Goal: Information Seeking & Learning: Learn about a topic

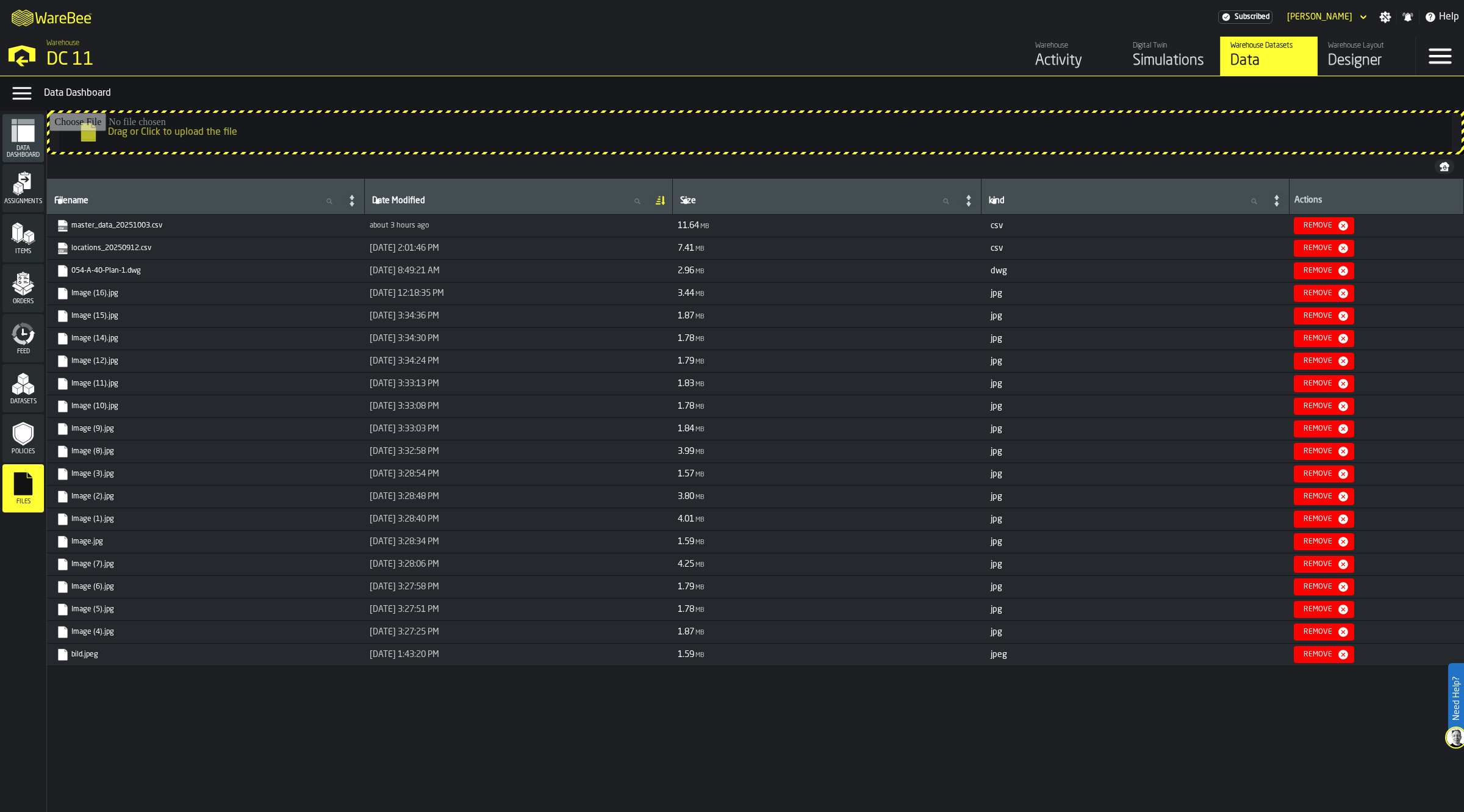
click at [956, 52] on link "Digital Twin Simulations" at bounding box center [1171, 56] width 97 height 39
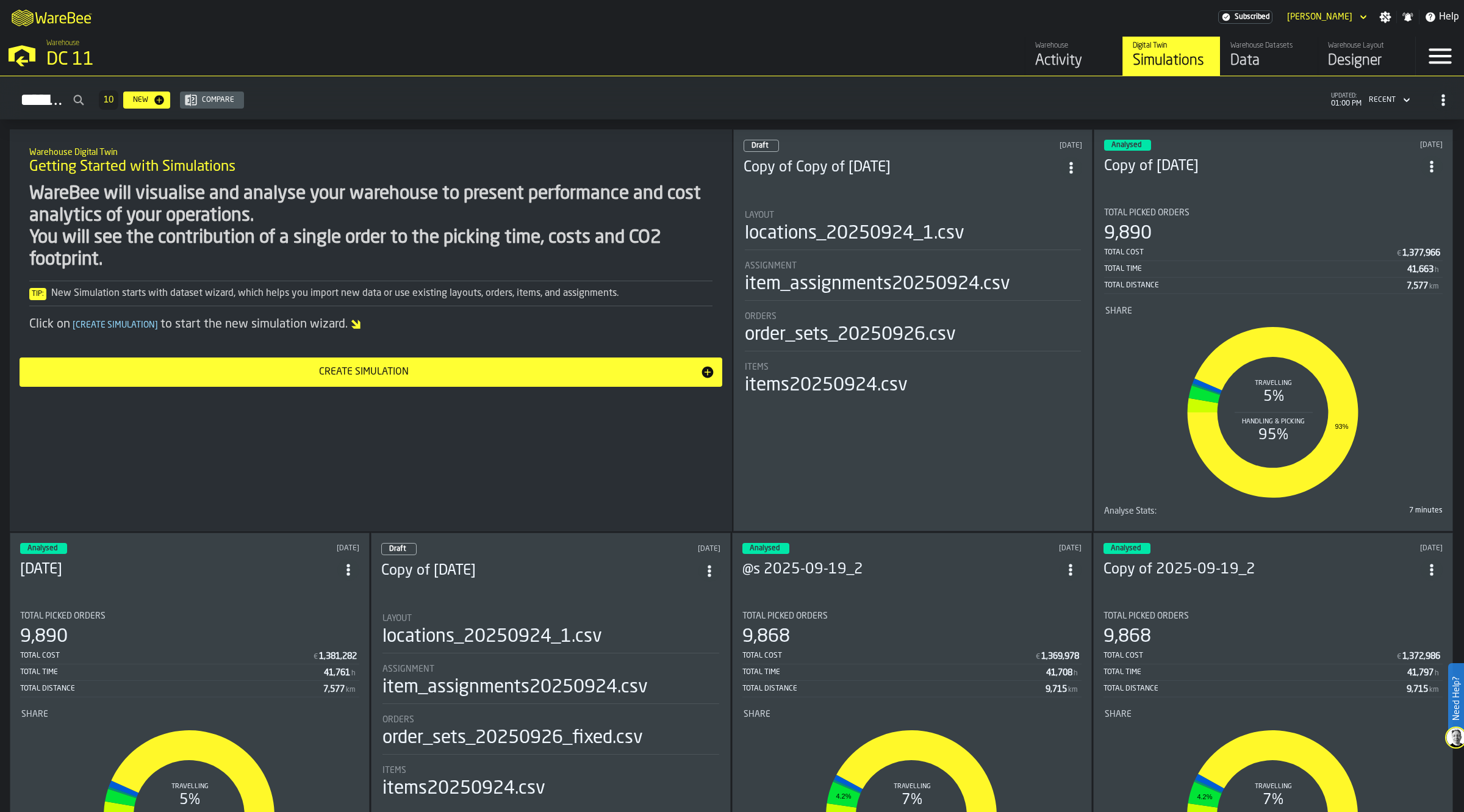
click at [956, 198] on section "Total Picked Orders 9,890 Total Cost € 1,377,966 Total Time 41,663 h Total Dist…" at bounding box center [1273, 359] width 338 height 323
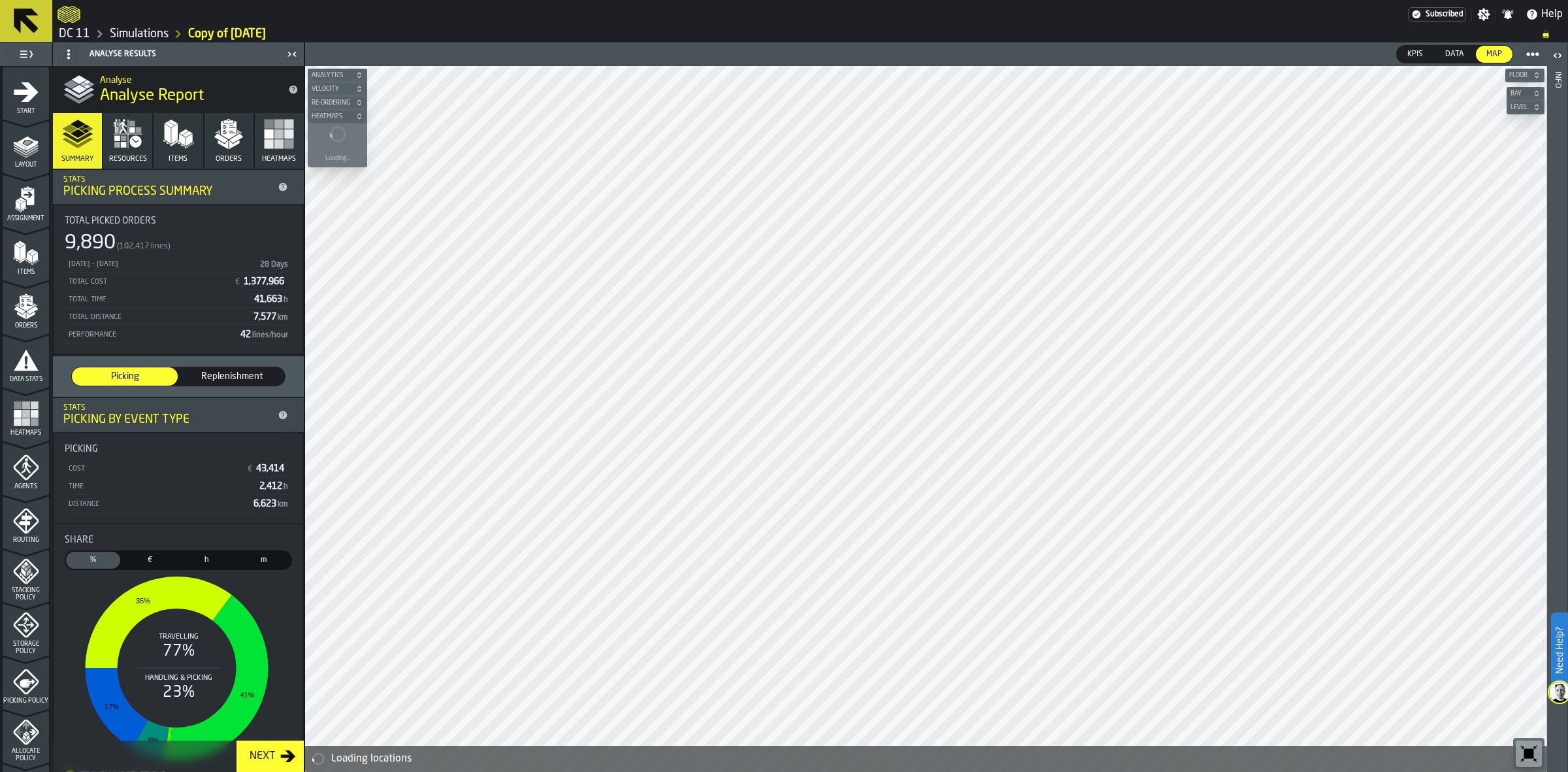
click at [1023, 661] on icon "button-toolbar-undefined" at bounding box center [1529, 754] width 21 height 21
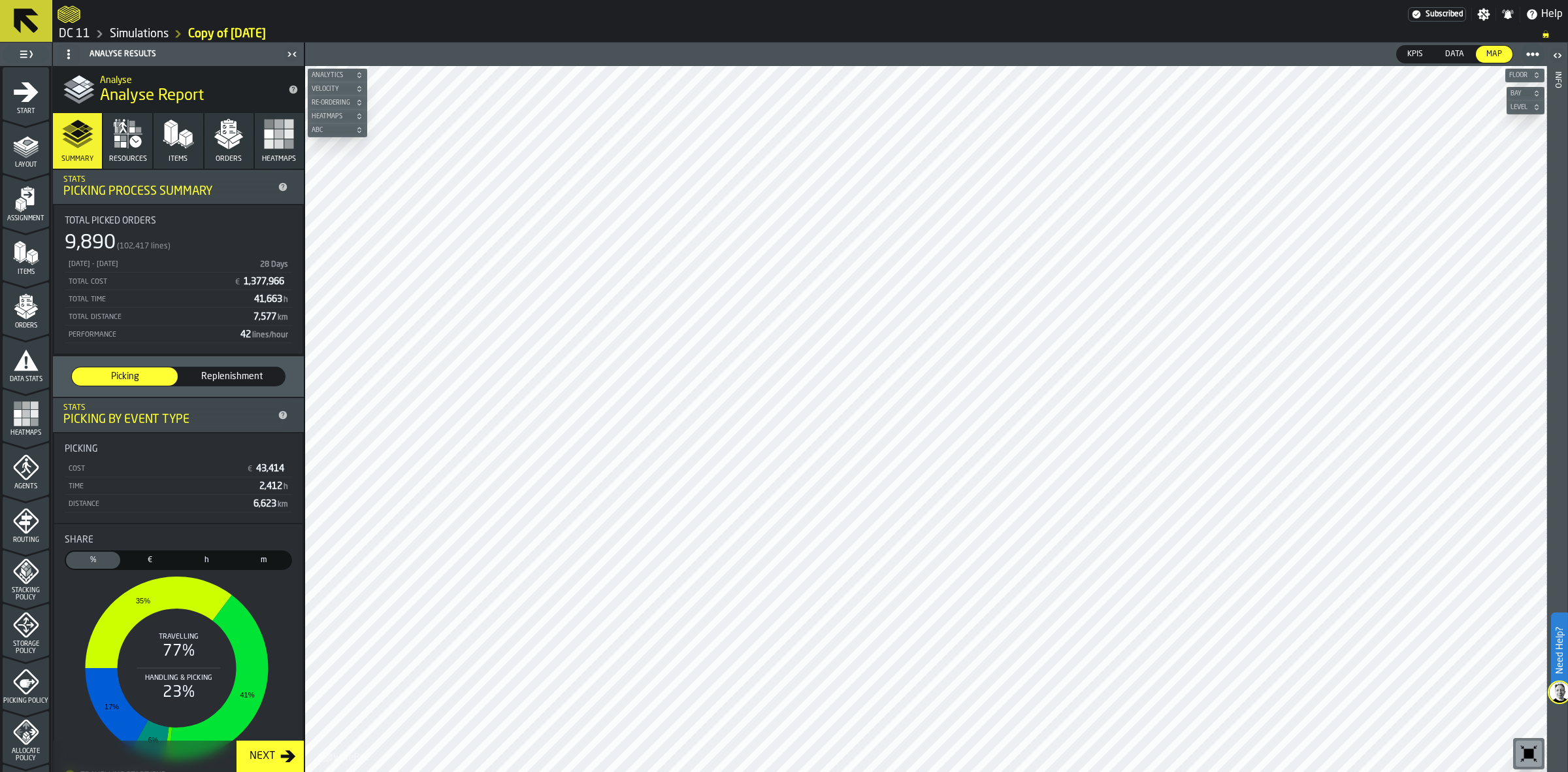
click at [230, 145] on polygon "button" at bounding box center [235, 144] width 11 height 9
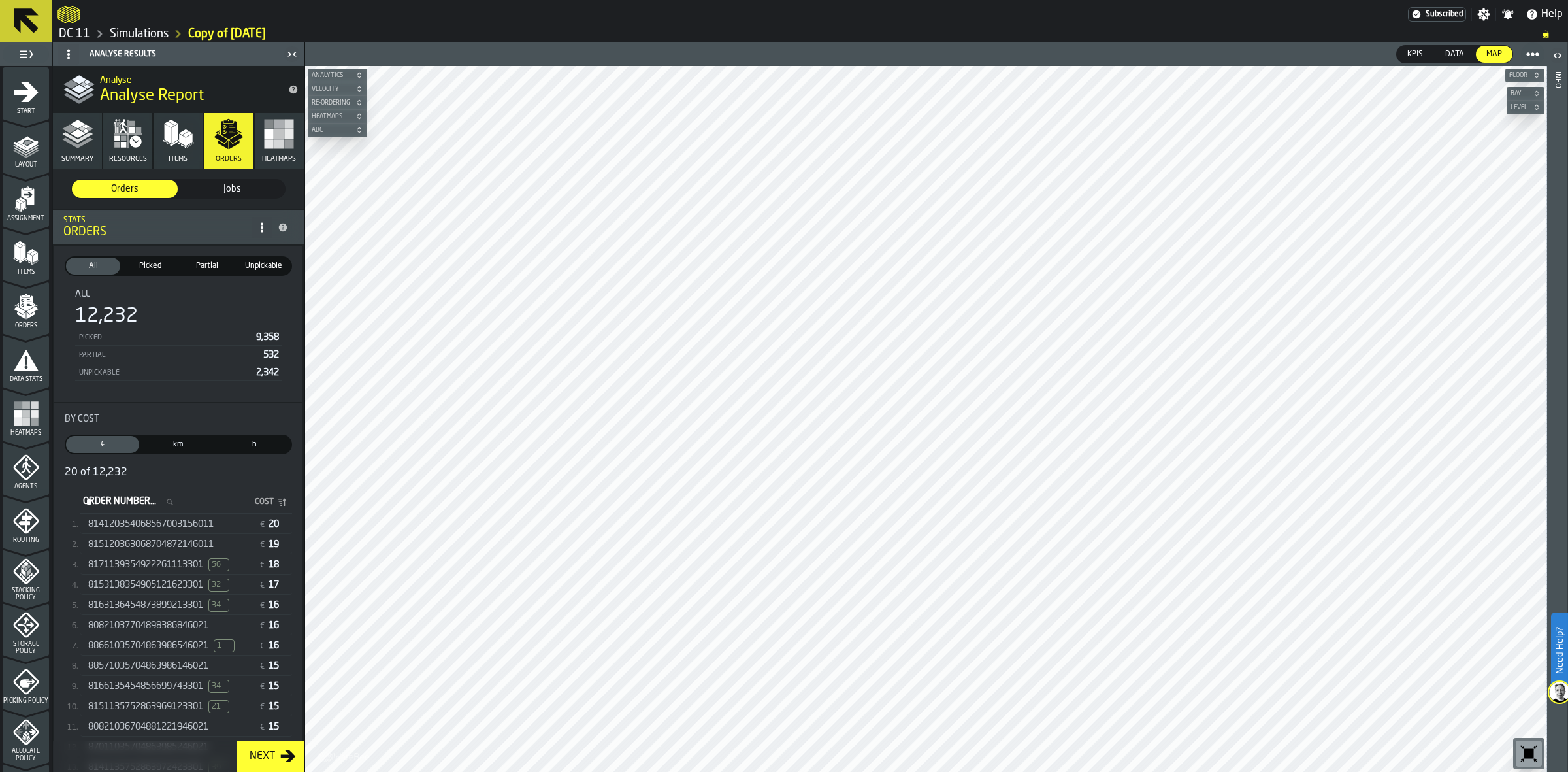
click at [1023, 661] on icon "button-toolbar-undefined" at bounding box center [1529, 754] width 10 height 10
click at [139, 525] on span "814120354068567003156011" at bounding box center [151, 525] width 125 height 11
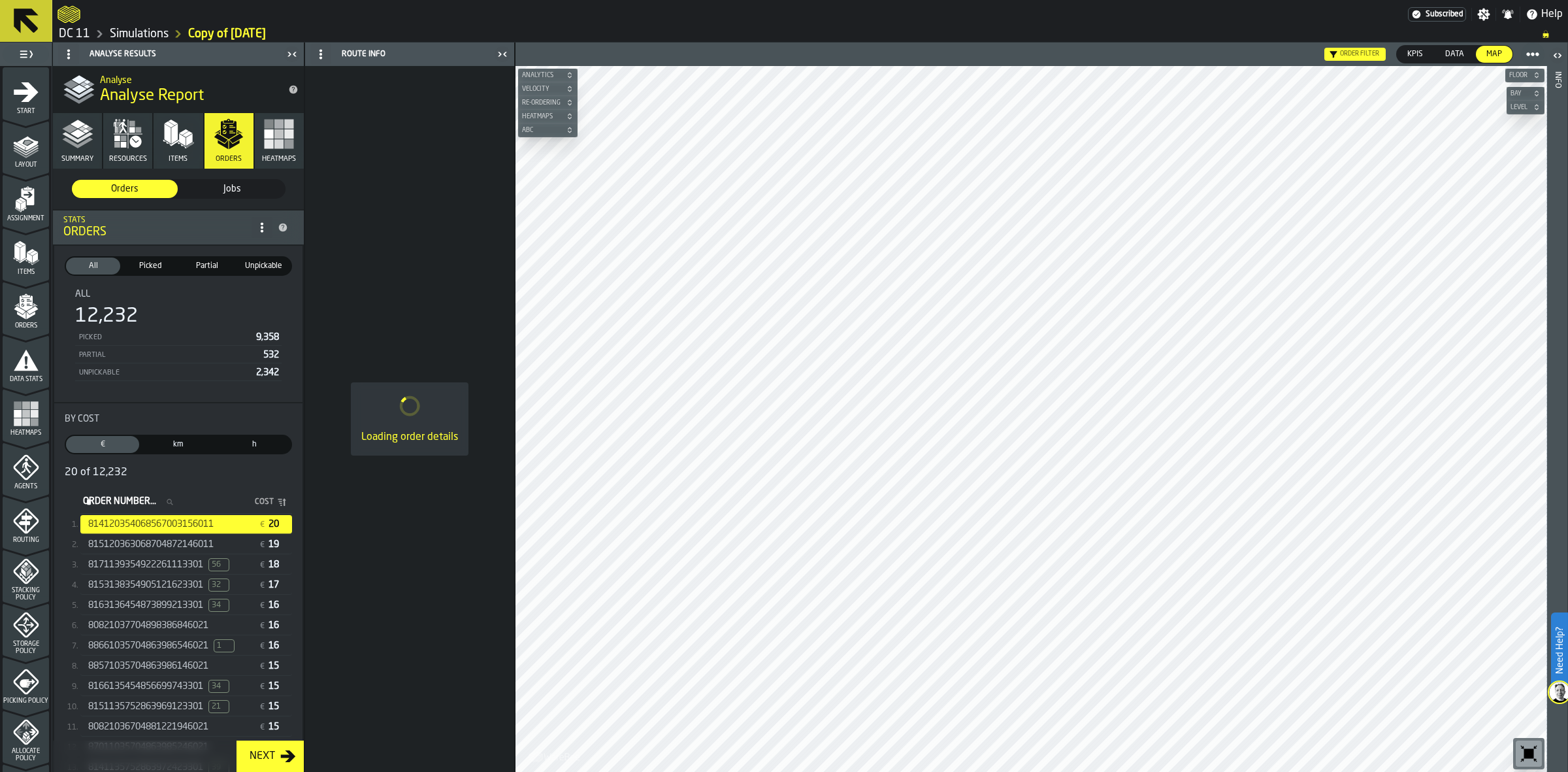
click at [1023, 661] on icon "button-toolbar-undefined" at bounding box center [1529, 754] width 21 height 21
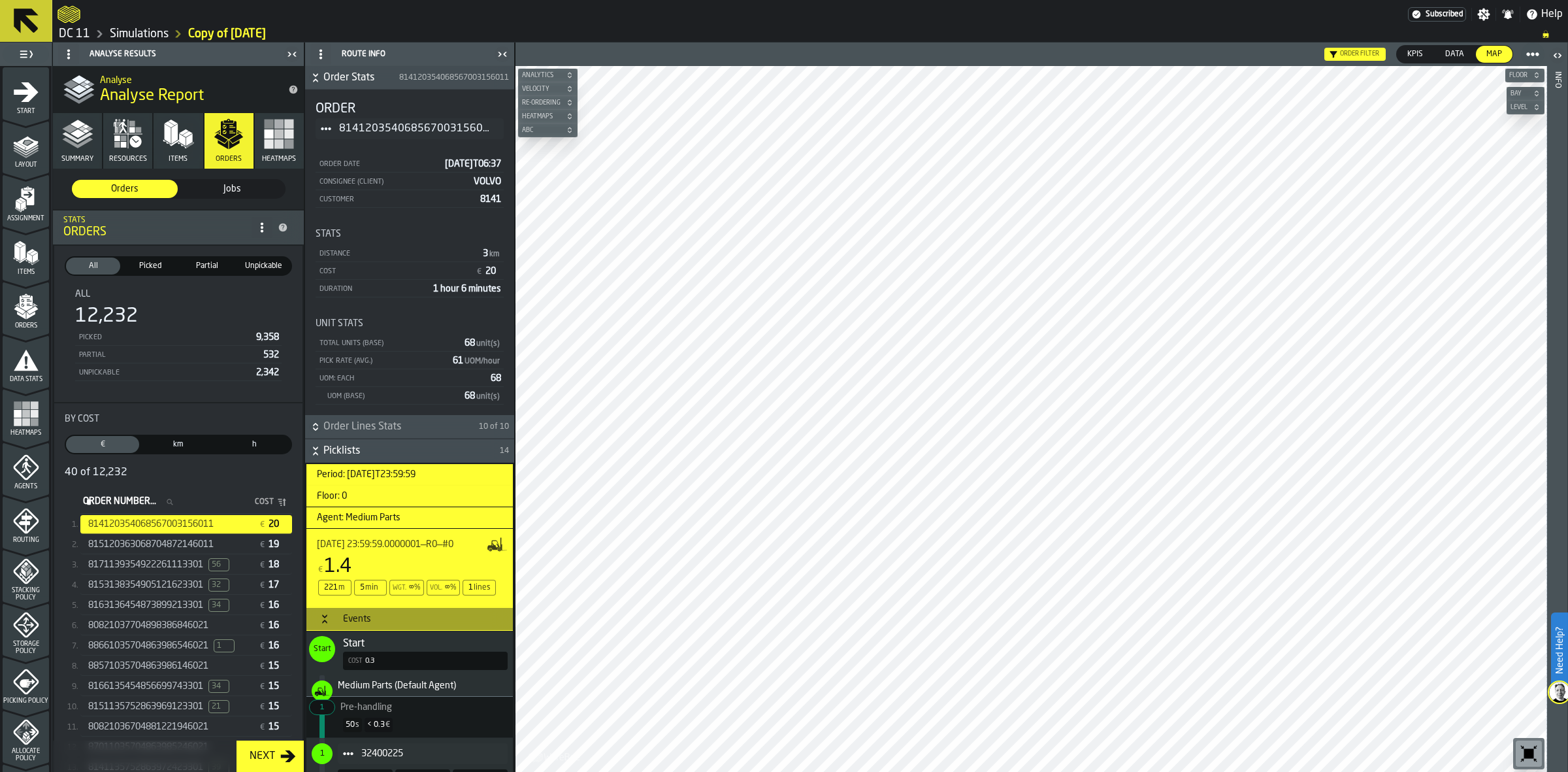
click at [173, 501] on icon "stat-By Cost" at bounding box center [168, 502] width 8 height 8
click at [183, 501] on input "Order Number... Order Number..." at bounding box center [132, 501] width 103 height 17
type input "****"
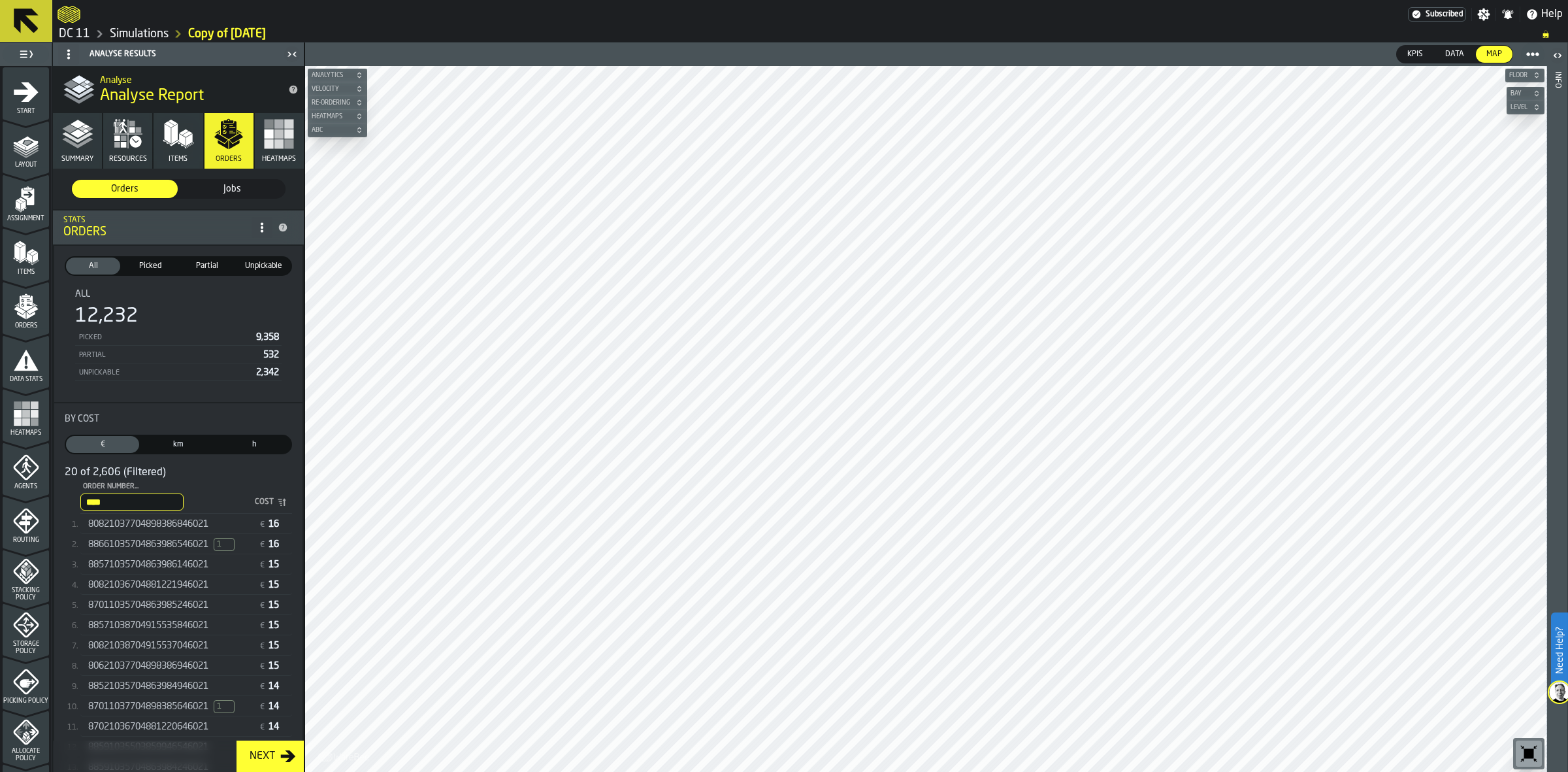
click at [185, 511] on div "**** Order Number... 6021 Cost" at bounding box center [186, 503] width 211 height 23
click at [178, 526] on span "80821037704898386846021" at bounding box center [148, 525] width 120 height 11
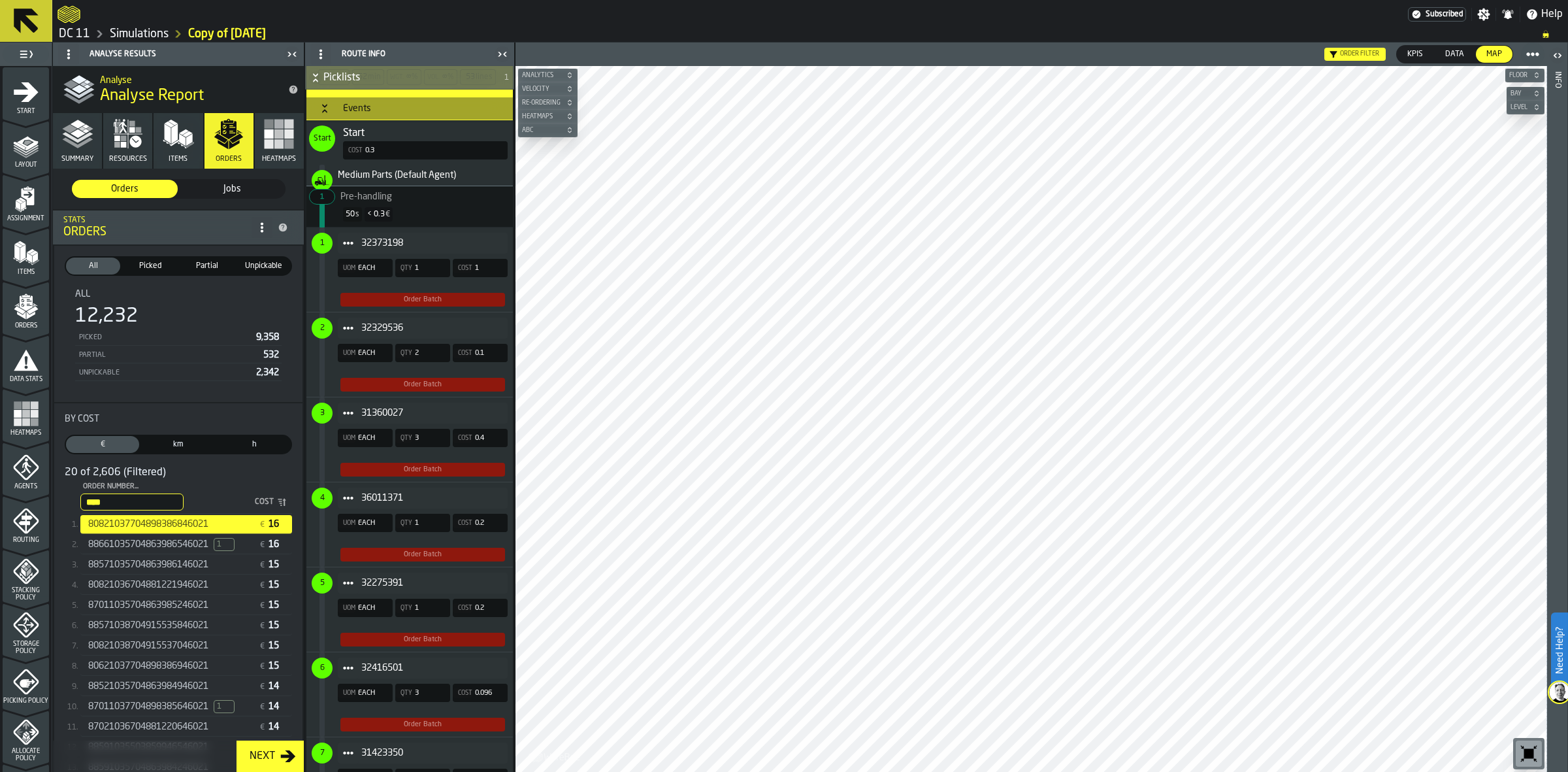
scroll to position [511, 0]
click at [28, 270] on span "Items" at bounding box center [25, 272] width 46 height 7
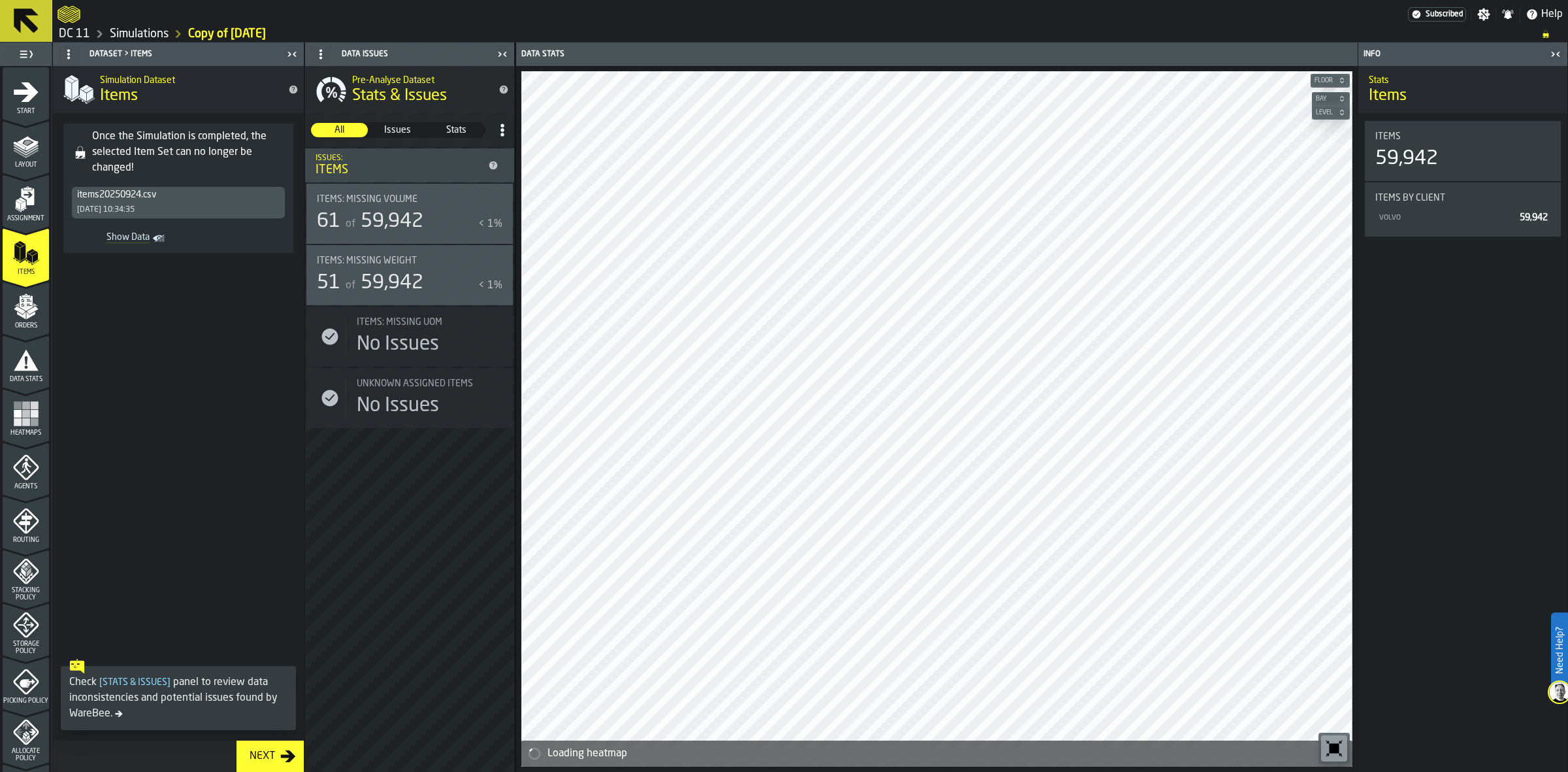
click at [353, 230] on span "of" at bounding box center [350, 225] width 10 height 11
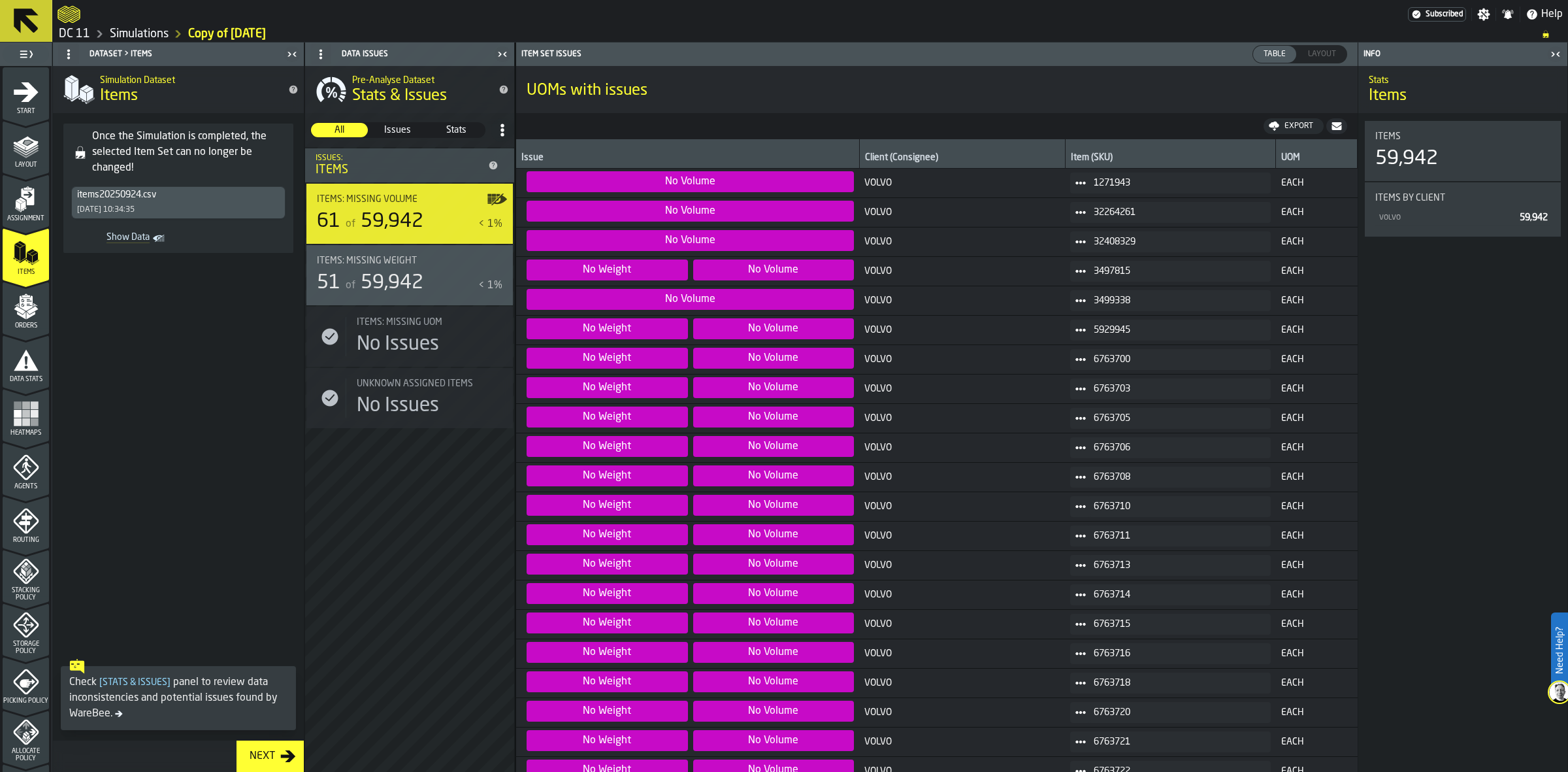
scroll to position [260, 0]
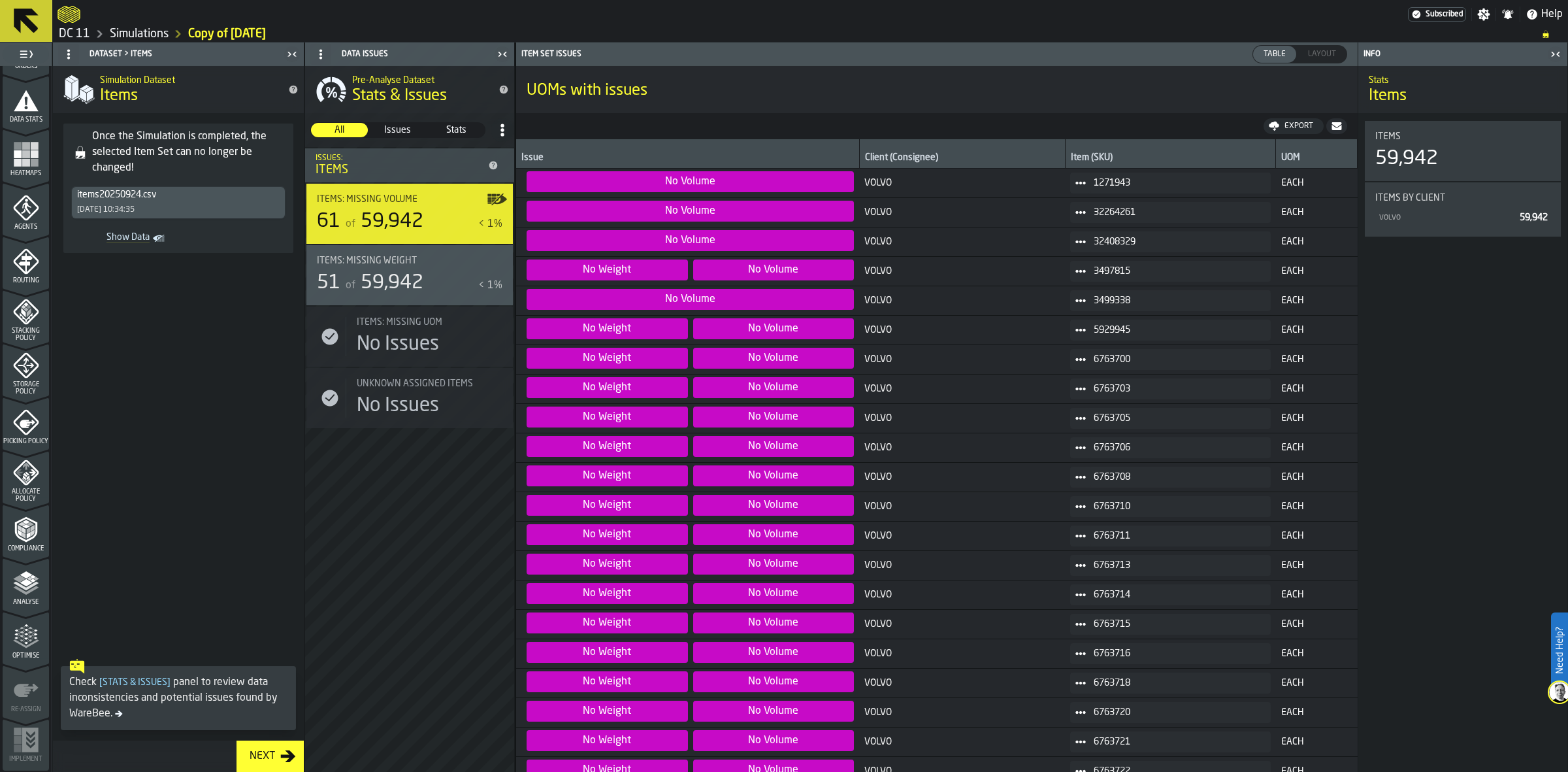
click at [18, 596] on div "Analyse" at bounding box center [25, 588] width 46 height 36
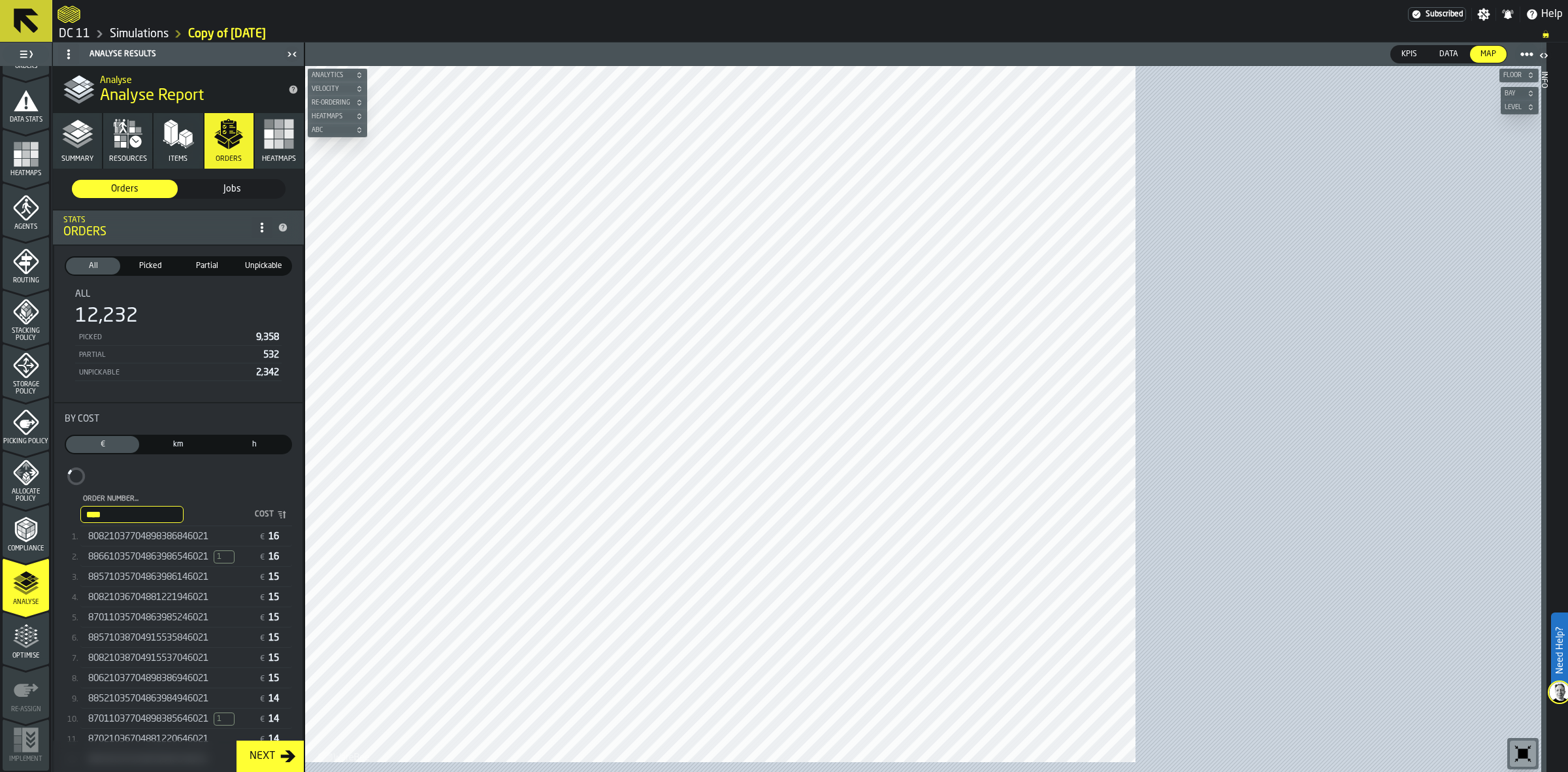
click at [165, 141] on icon "button" at bounding box center [179, 134] width 32 height 32
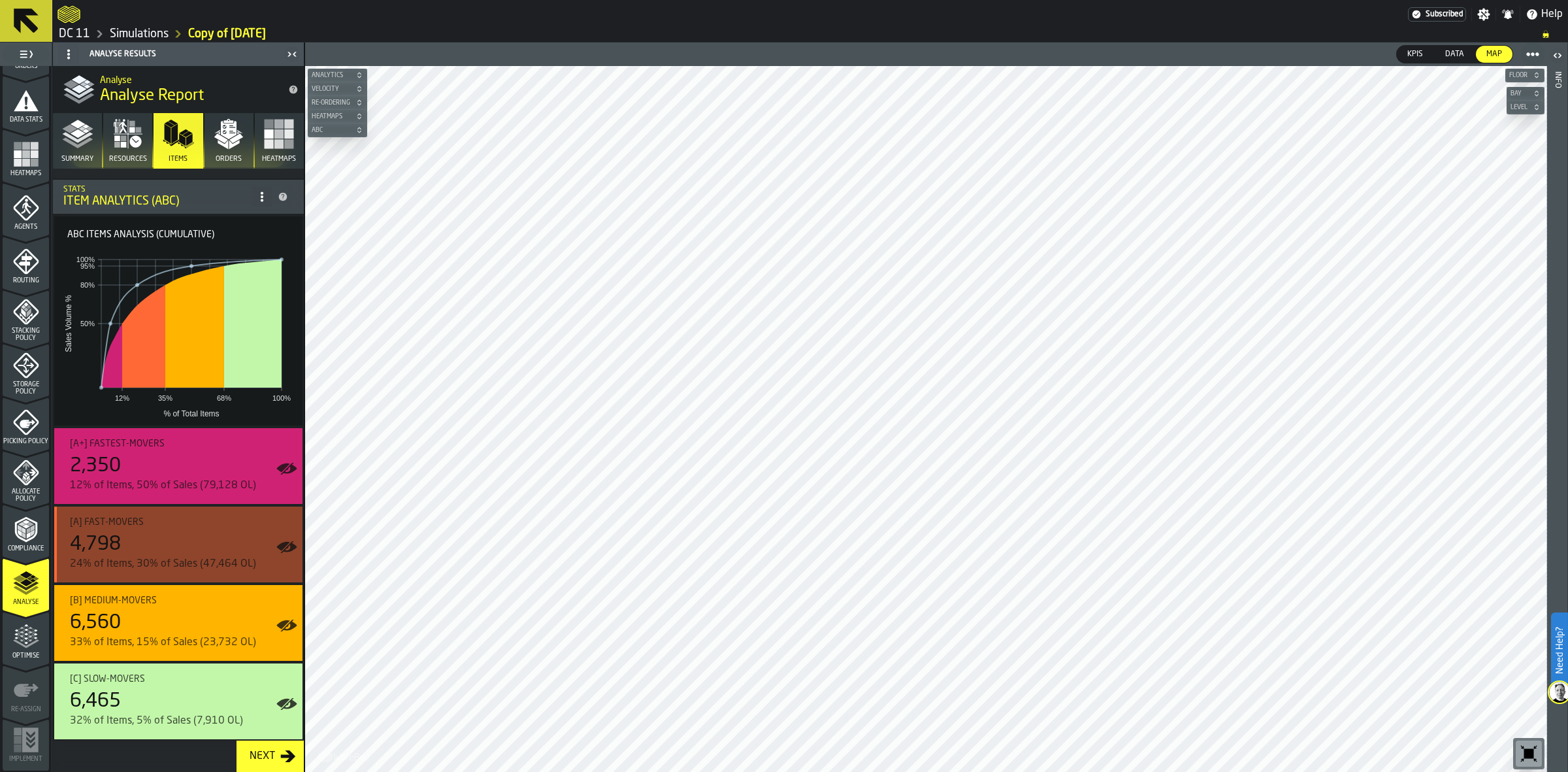
scroll to position [0, 0]
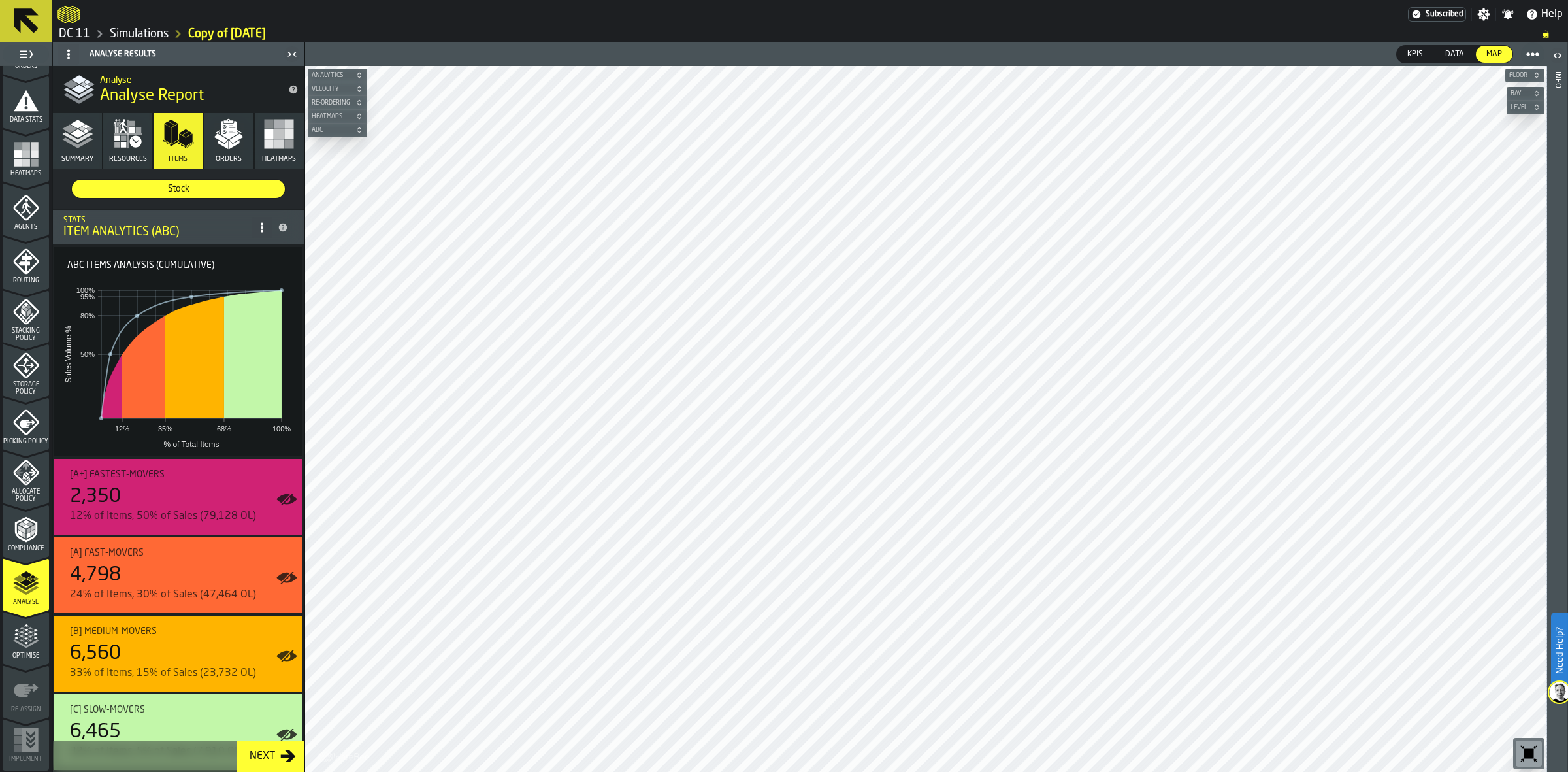
click at [257, 223] on icon at bounding box center [262, 227] width 11 height 11
click at [217, 255] on div "Show Options" at bounding box center [227, 253] width 68 height 16
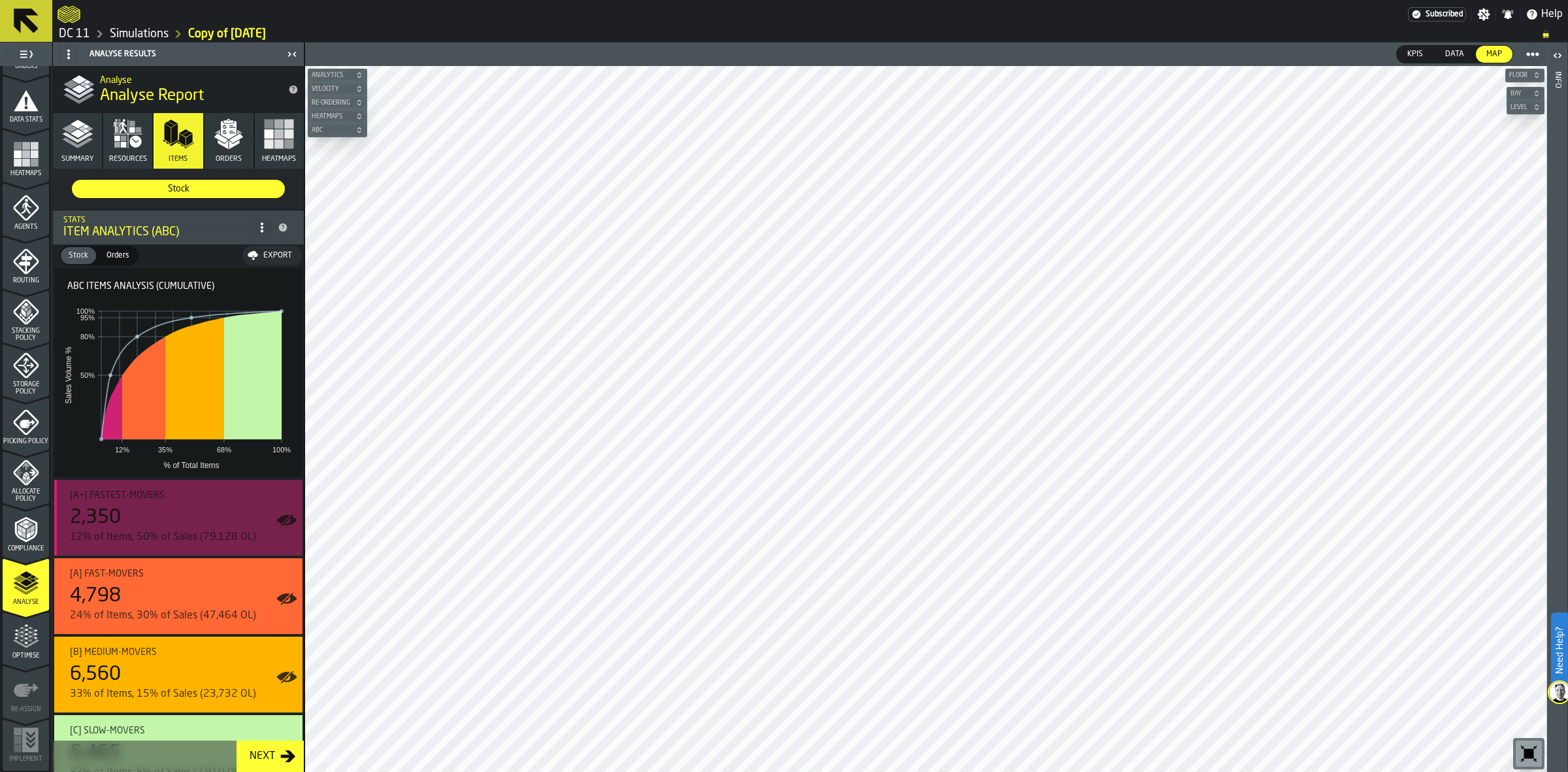
click at [239, 504] on div "[A+] Fastest-movers 2,350 12% of Items, 50% of Sales (79,128 OL)" at bounding box center [181, 518] width 222 height 55
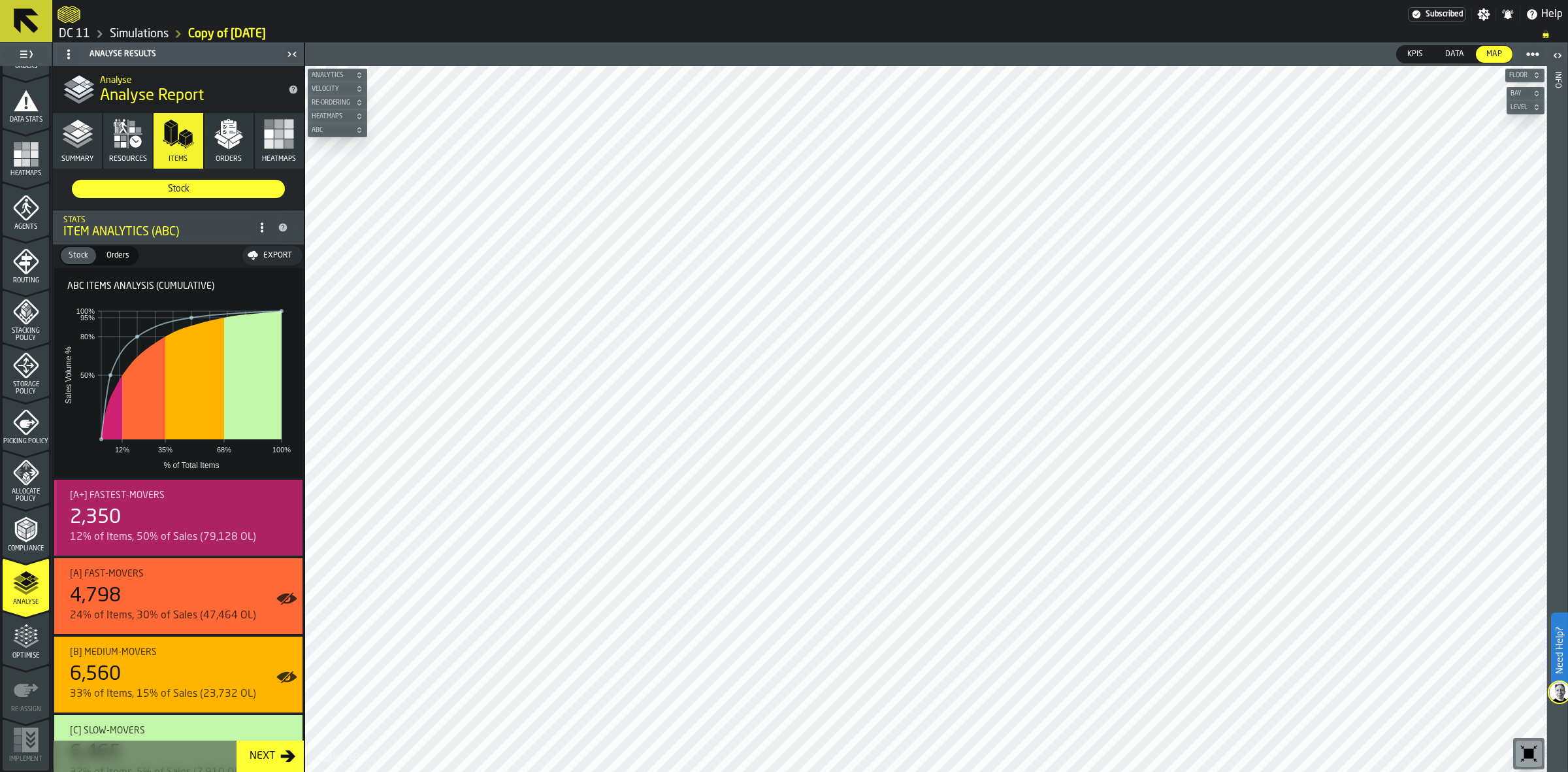
click at [239, 504] on div "[A+] Fastest-movers 2,350 12% of Items, 50% of Sales (79,128 OL)" at bounding box center [181, 518] width 222 height 55
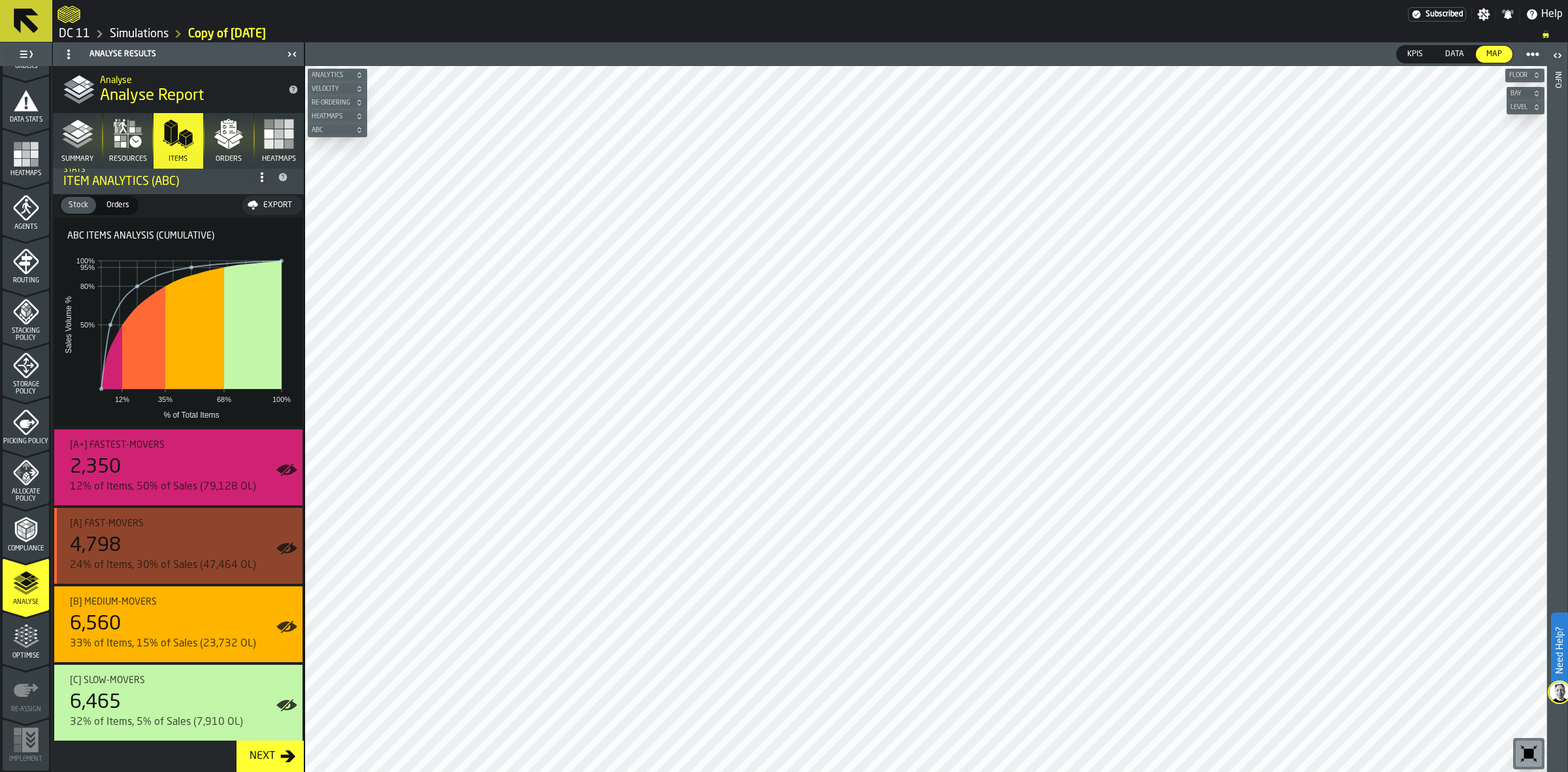
scroll to position [51, 0]
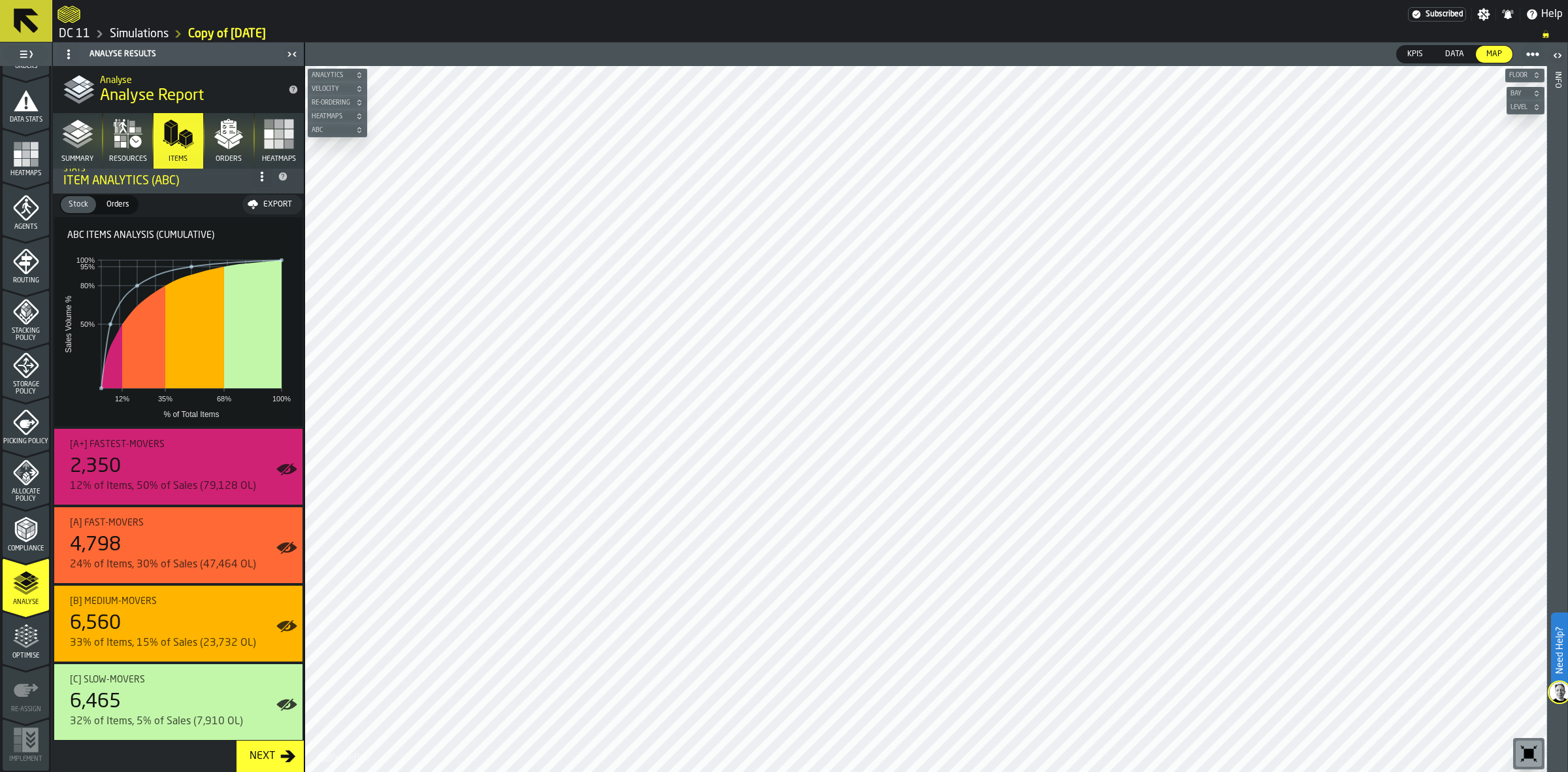
click at [243, 134] on button "Orders" at bounding box center [229, 140] width 49 height 55
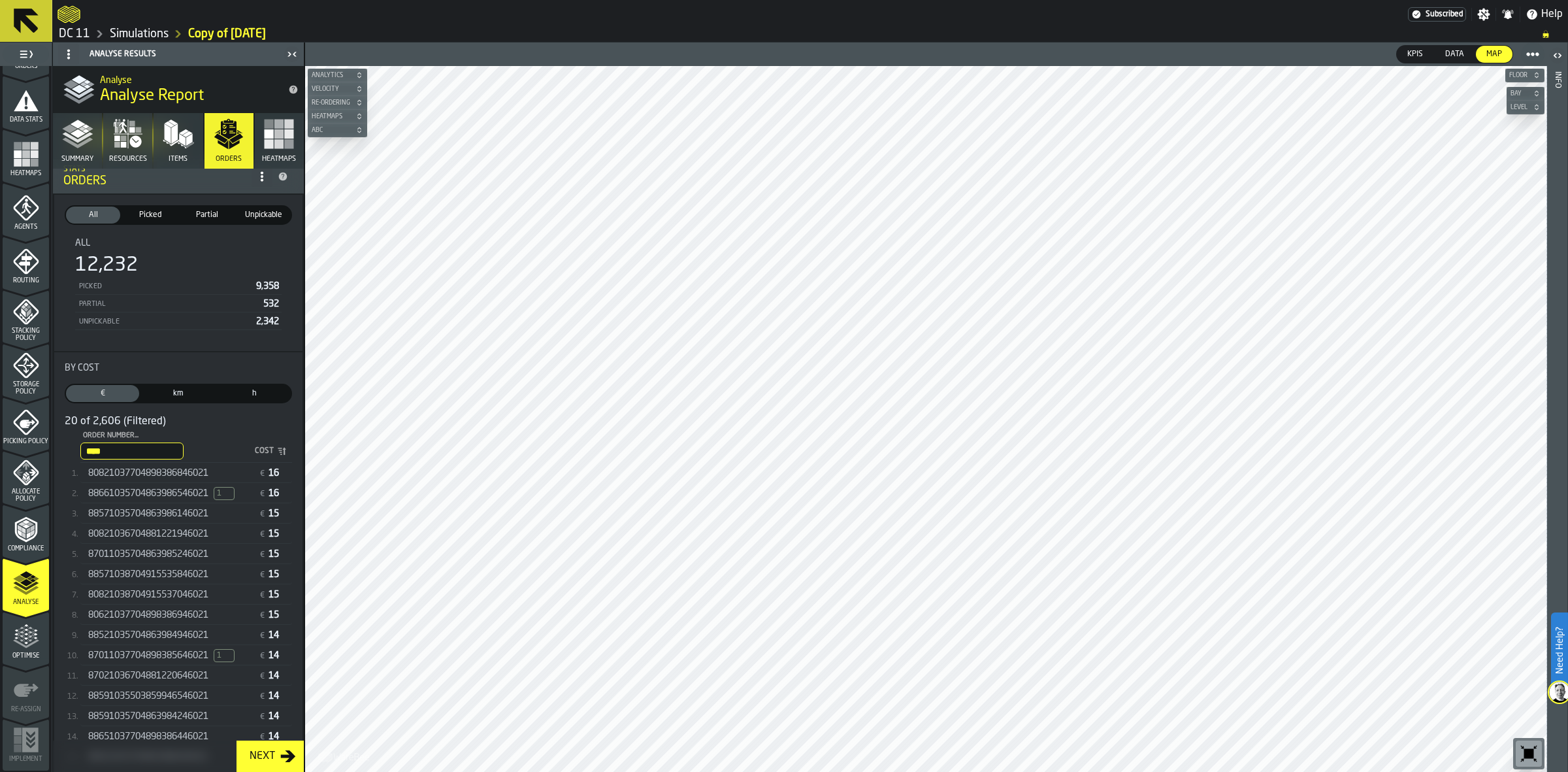
click at [189, 119] on icon "button" at bounding box center [179, 134] width 32 height 32
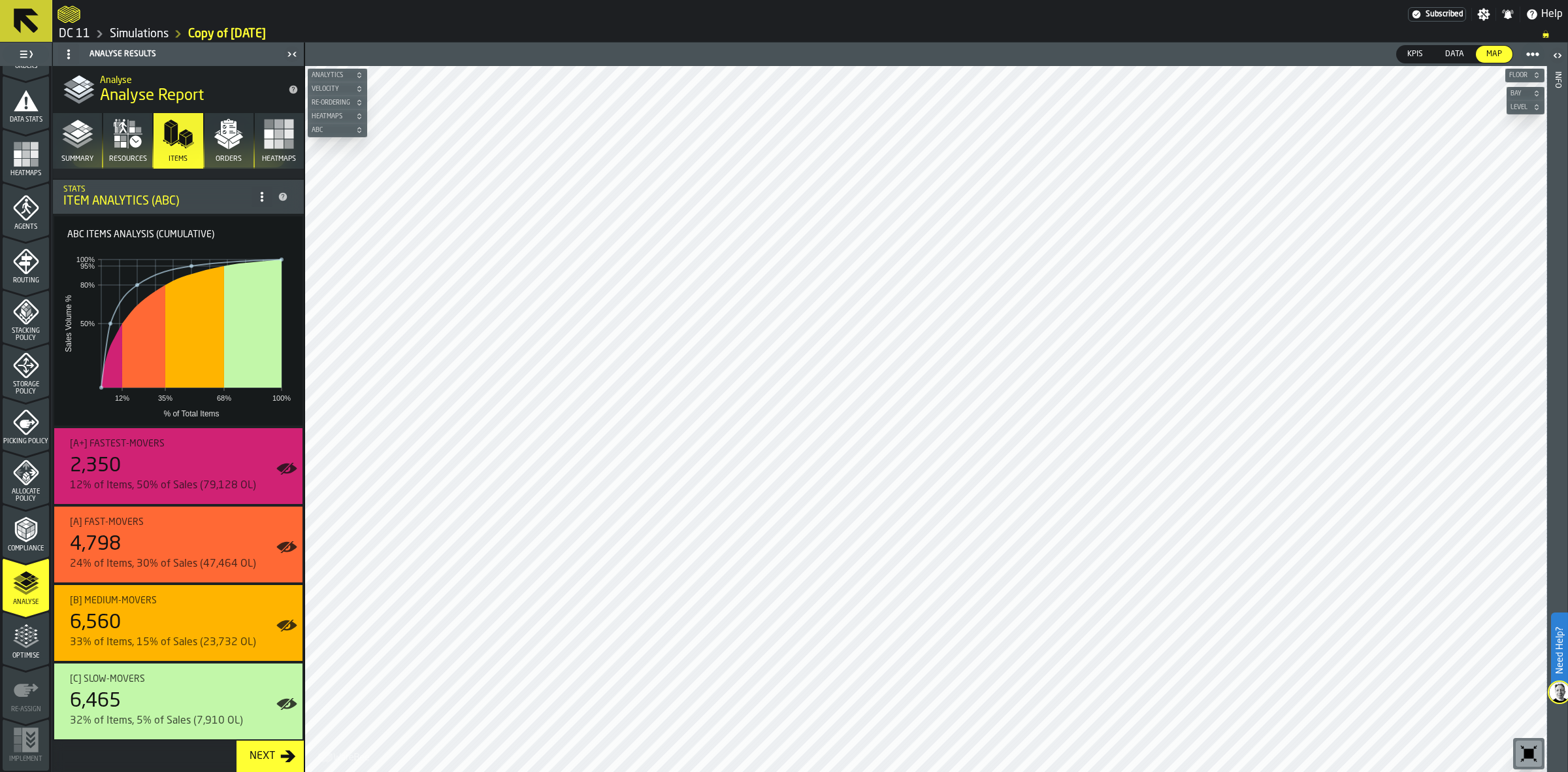
scroll to position [31, 0]
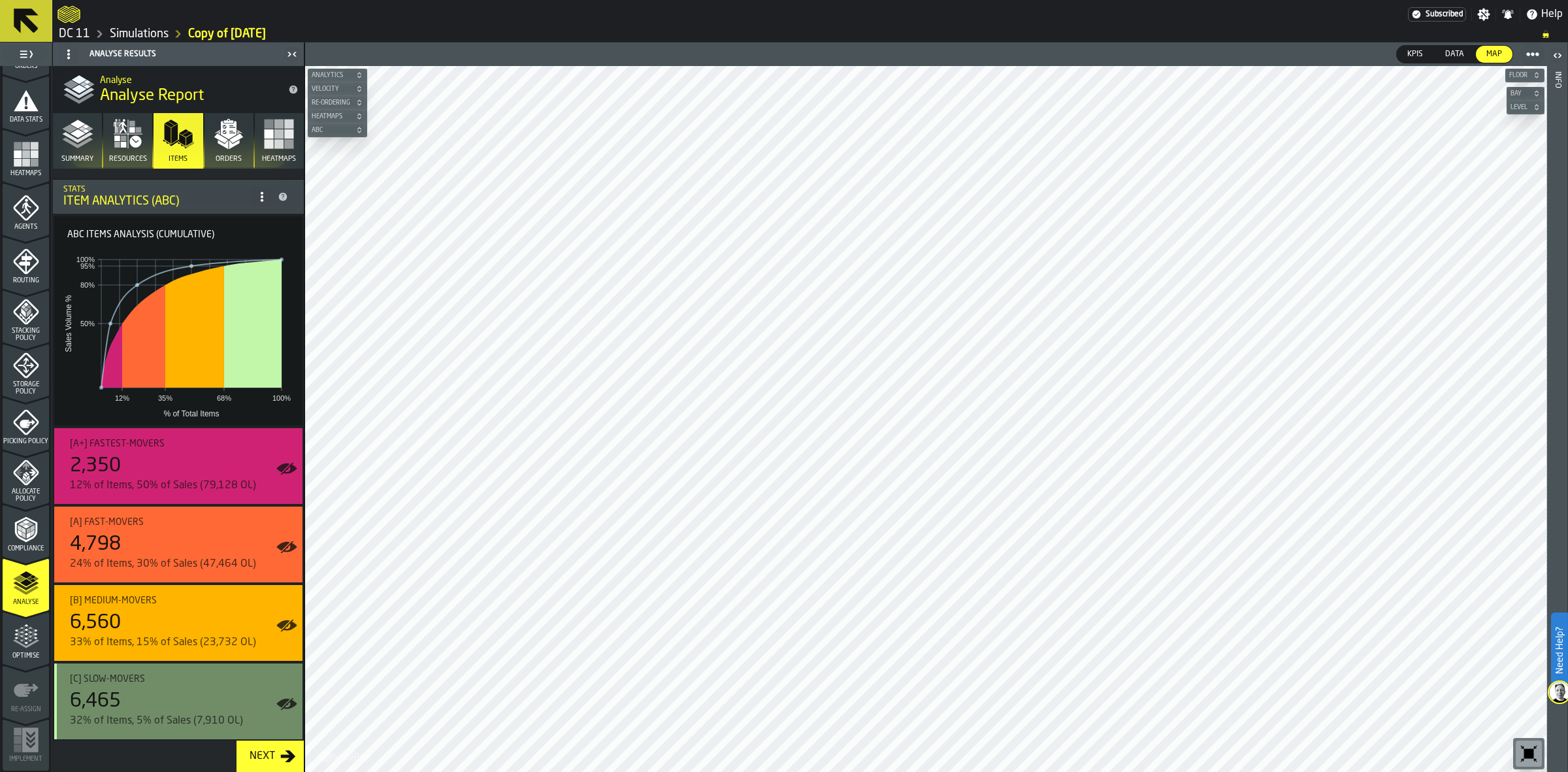
click at [190, 661] on div "[C] Slow-movers" at bounding box center [181, 679] width 222 height 11
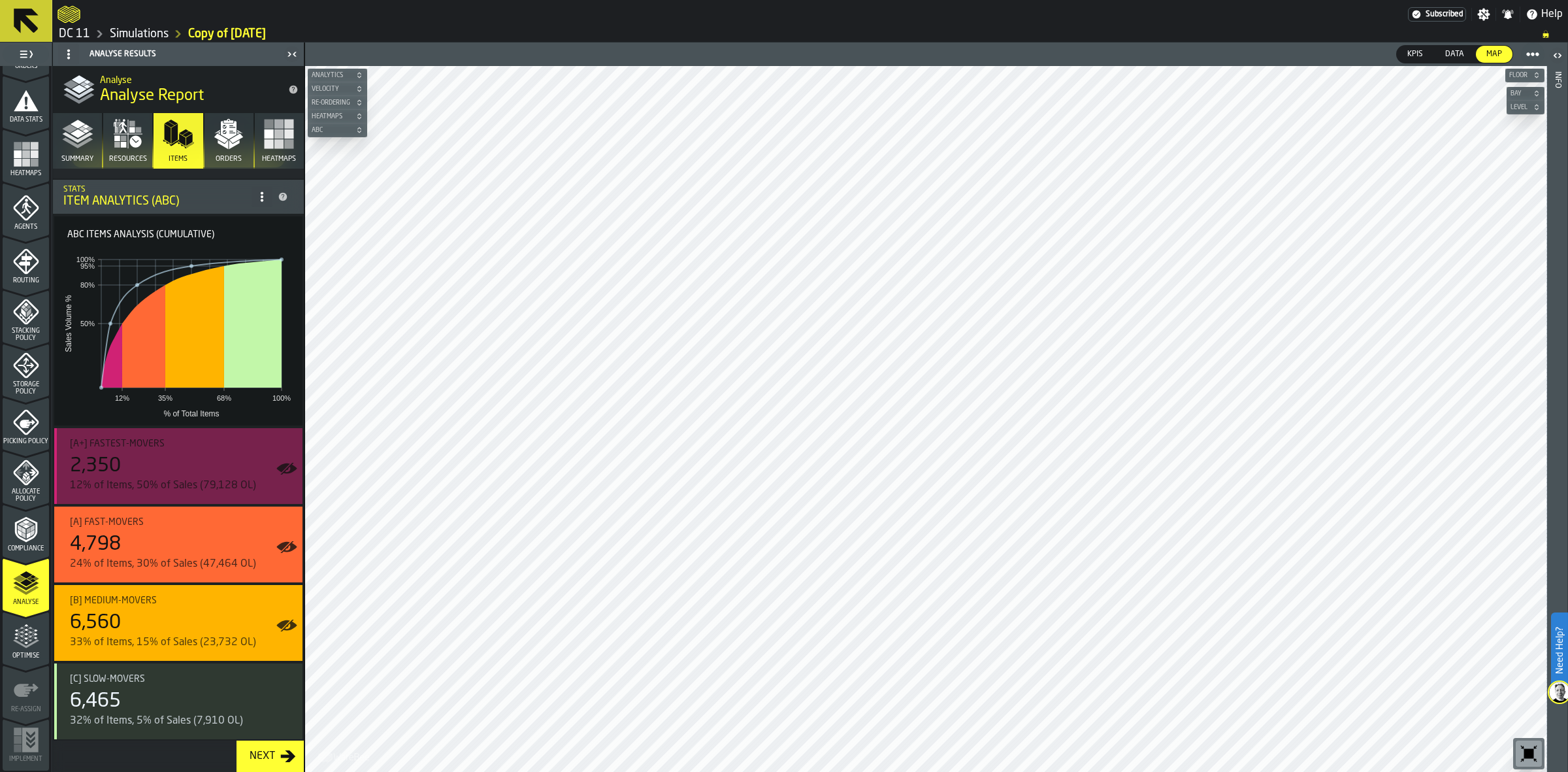
click at [195, 454] on div "2,350" at bounding box center [181, 466] width 222 height 24
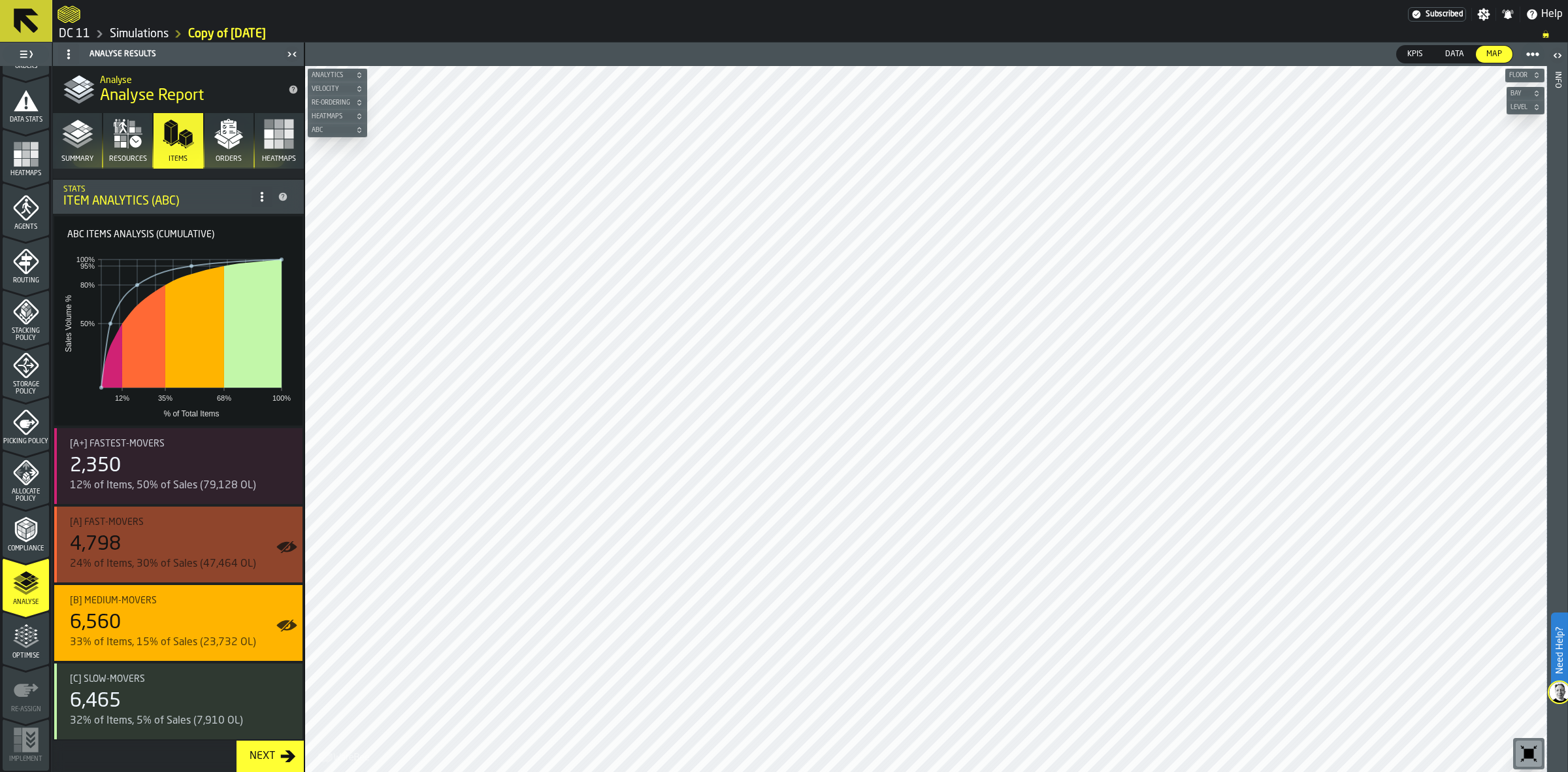
click at [206, 563] on div "24% of Items, 30% of Sales (47,464 OL)" at bounding box center [181, 564] width 222 height 16
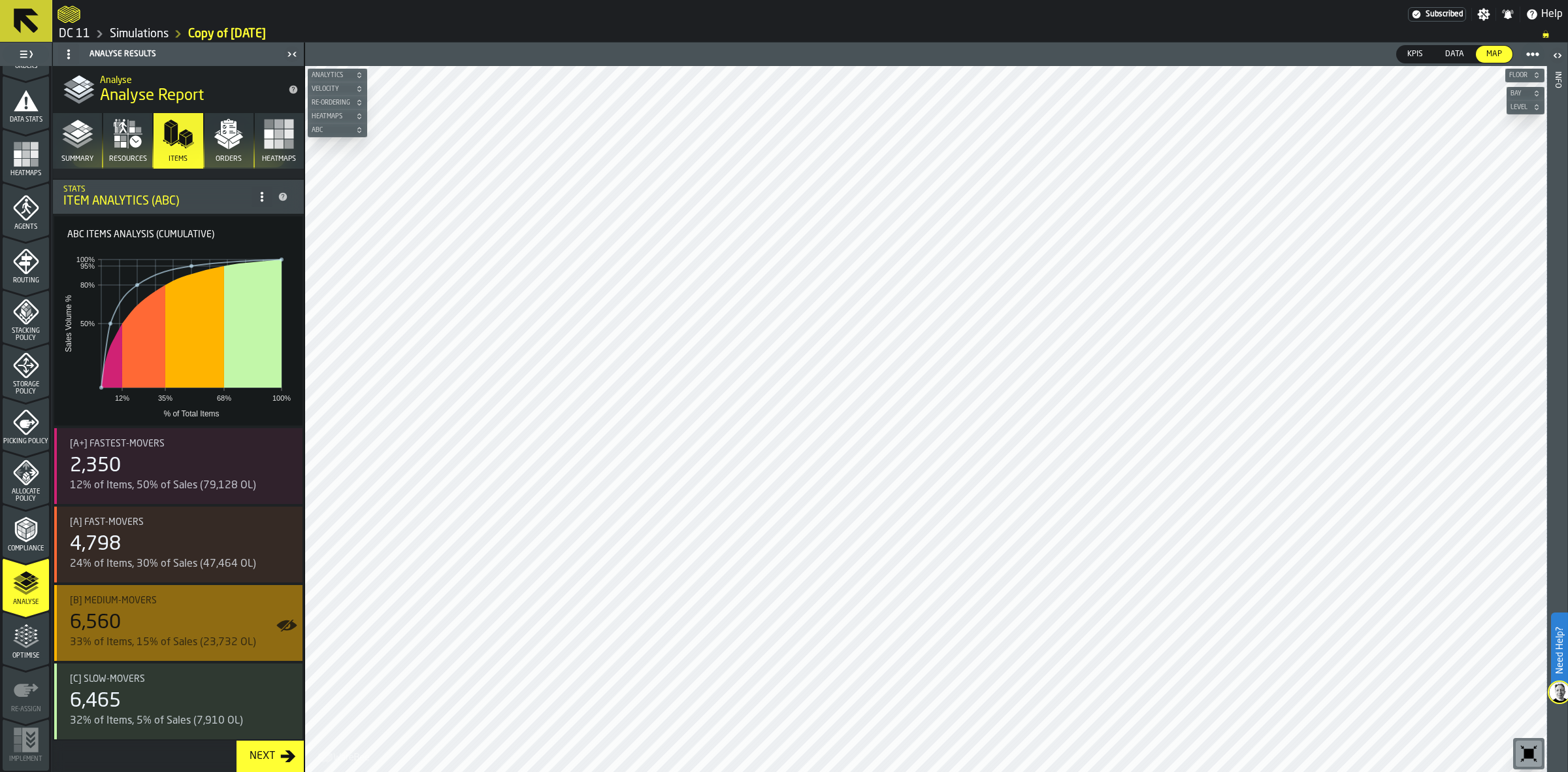
click at [191, 632] on div "6,560" at bounding box center [181, 623] width 222 height 24
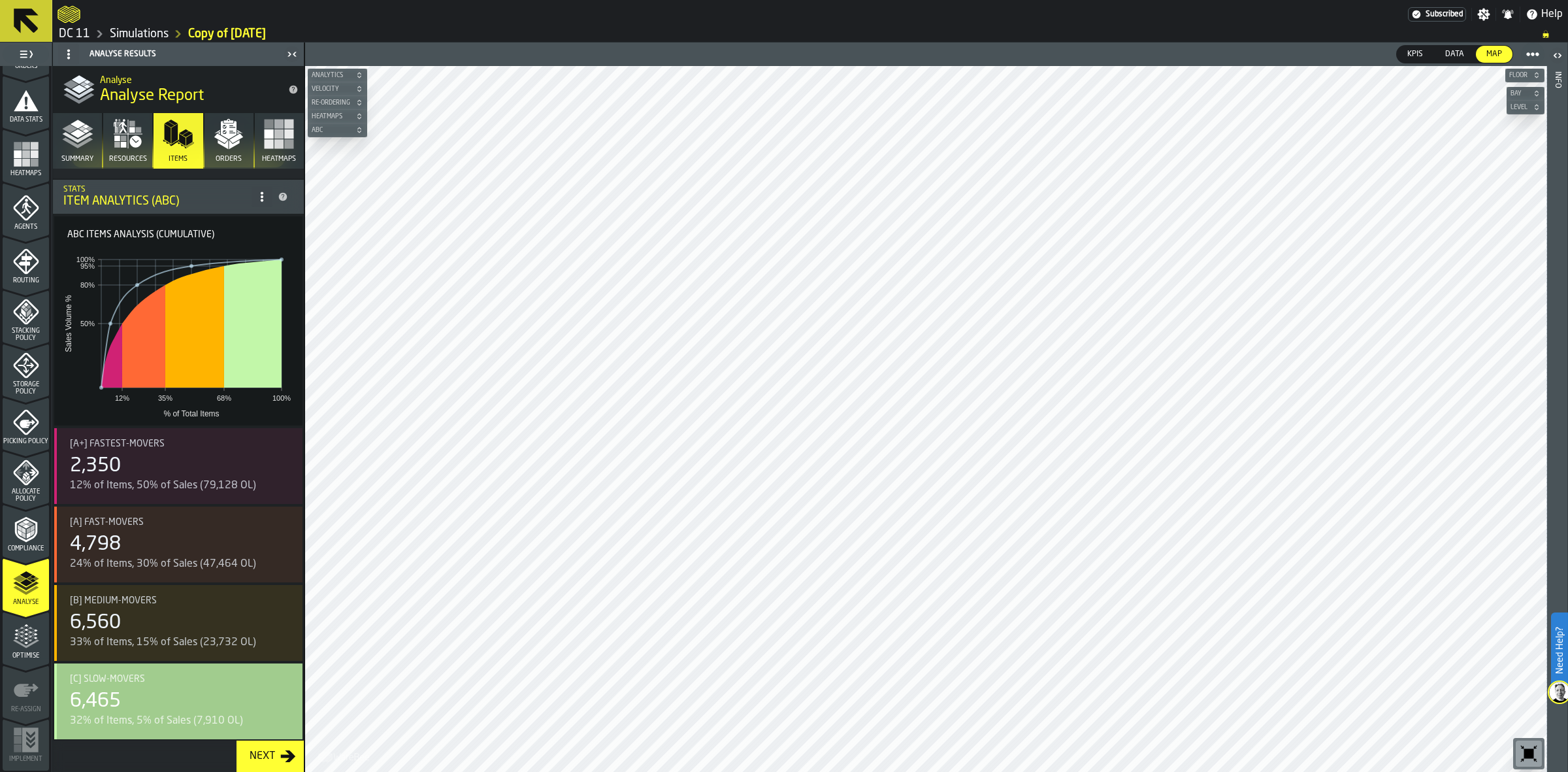
click at [189, 661] on div "6,465" at bounding box center [181, 701] width 222 height 24
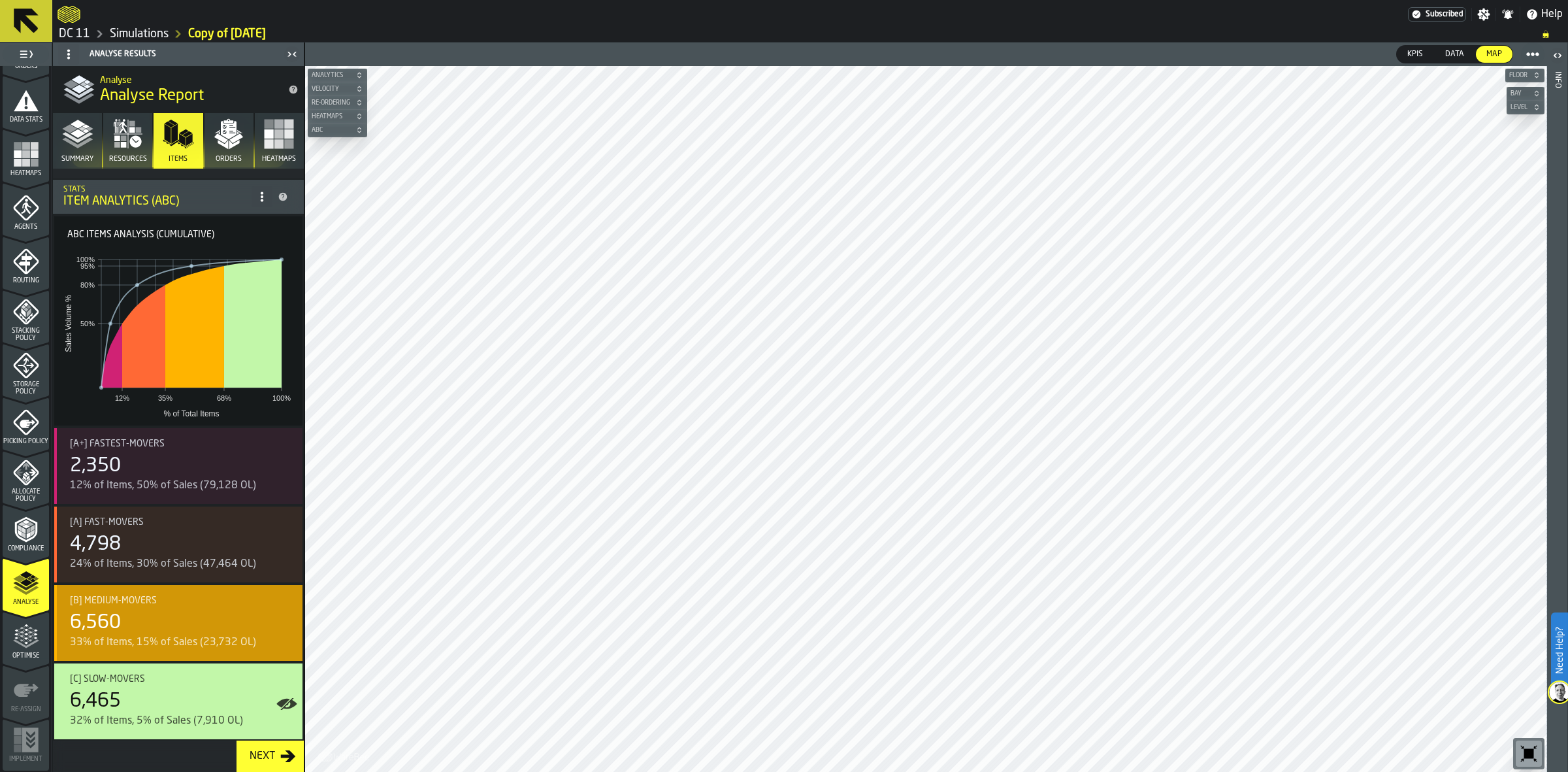
click at [139, 618] on div "6,560" at bounding box center [181, 623] width 222 height 24
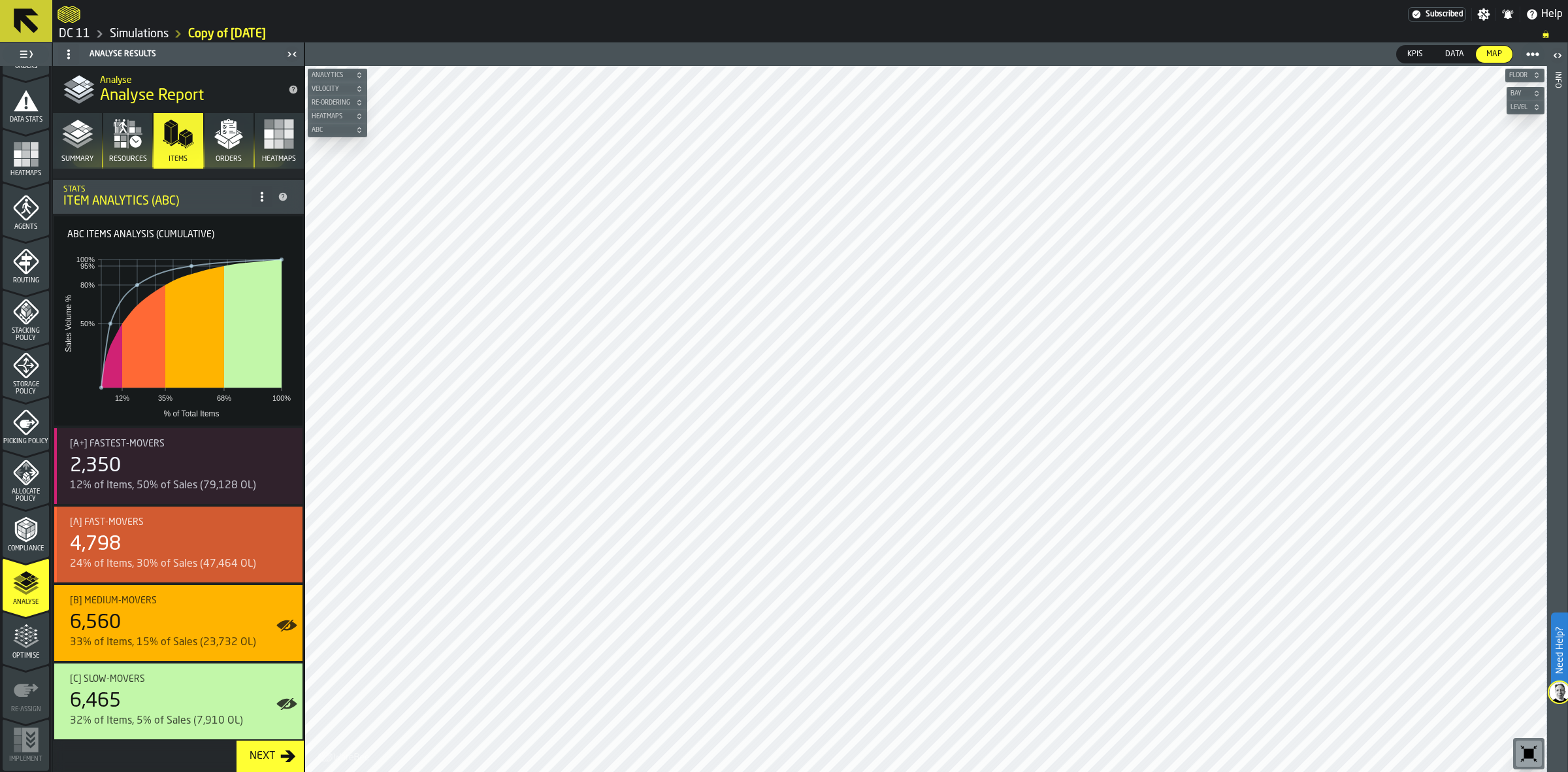
click at [170, 522] on div "[A] Fast-movers" at bounding box center [181, 522] width 222 height 11
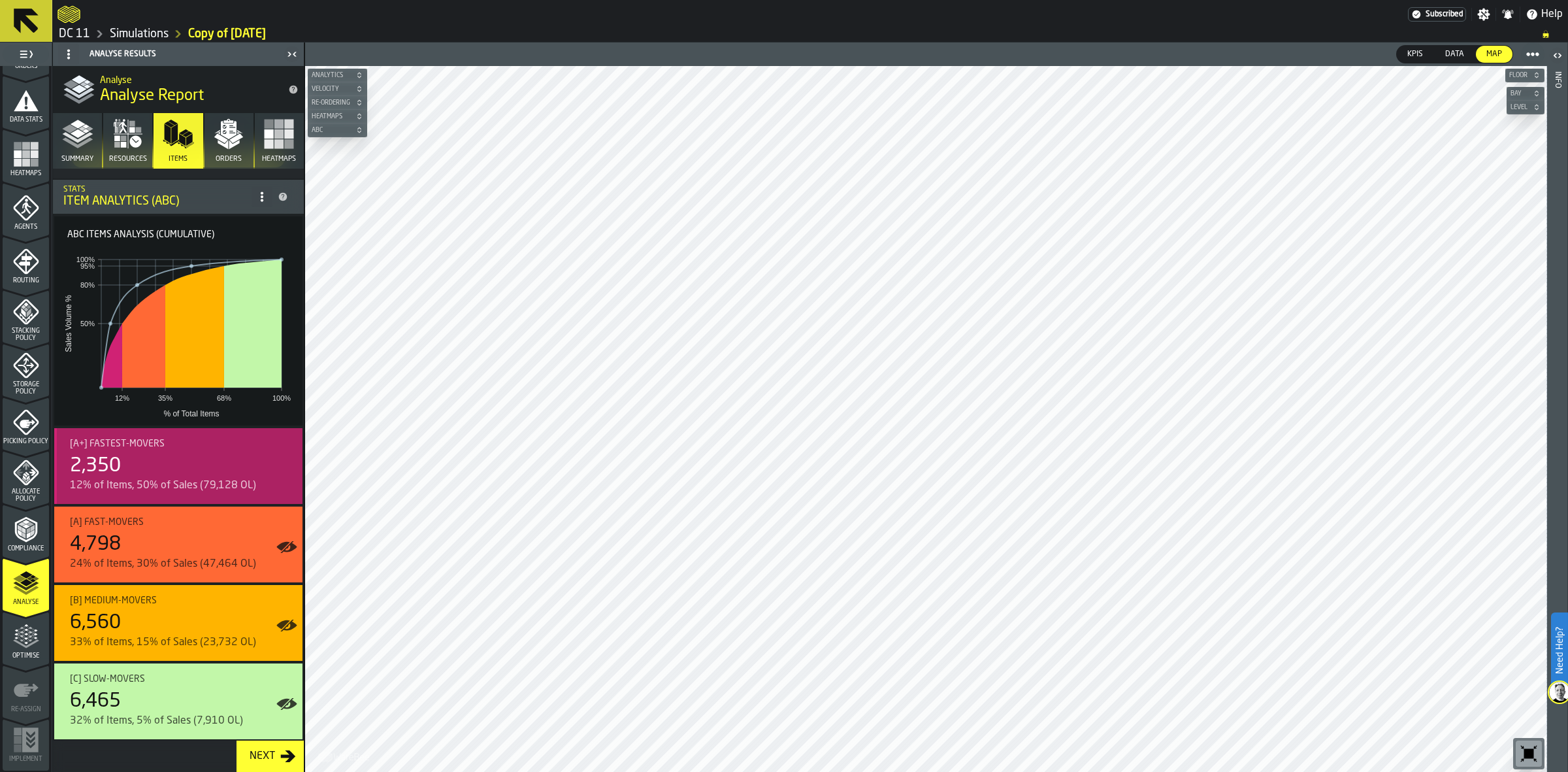
click at [183, 456] on div "2,350" at bounding box center [181, 466] width 222 height 24
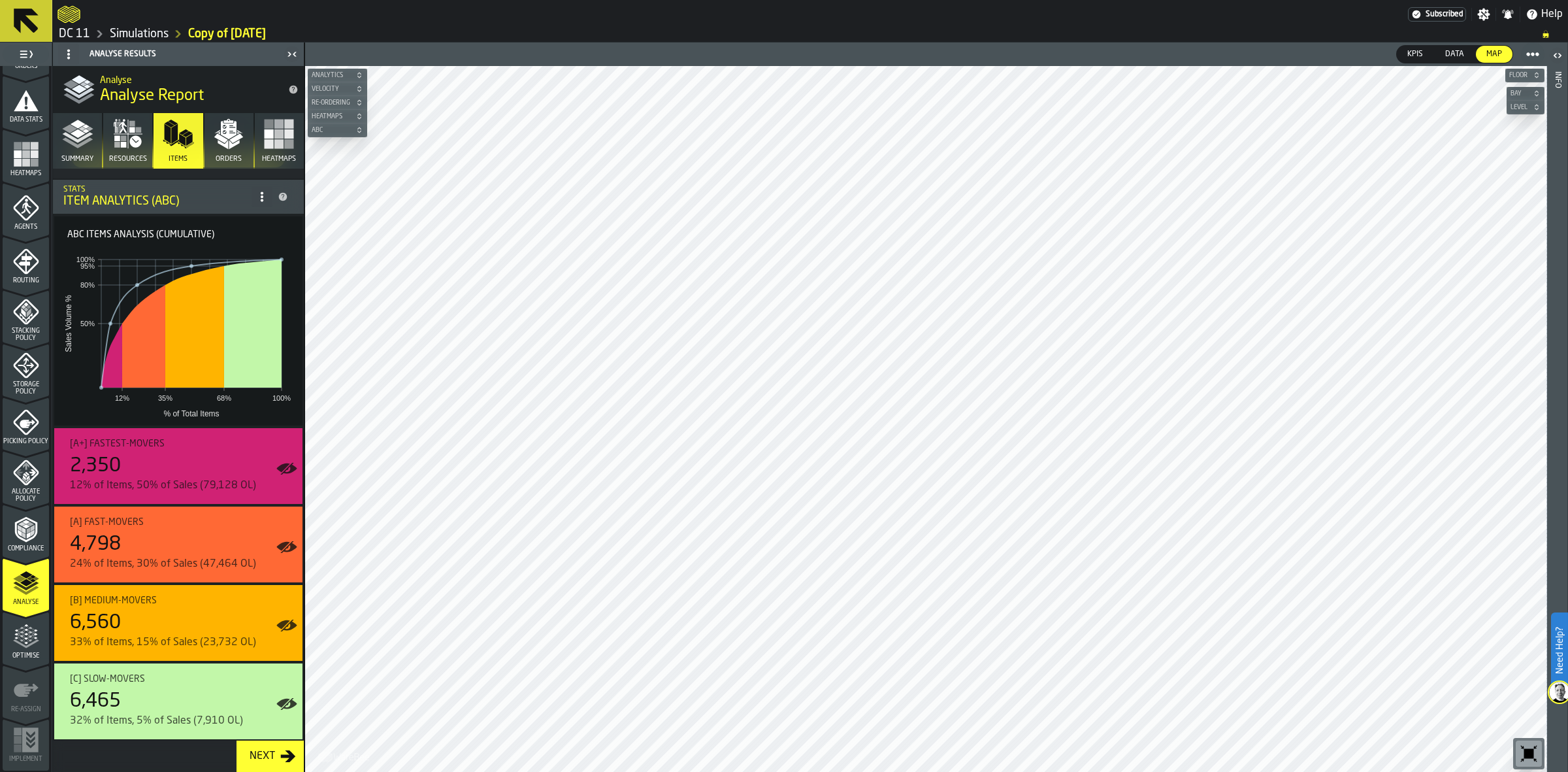
click at [230, 142] on polygon "button" at bounding box center [235, 144] width 11 height 9
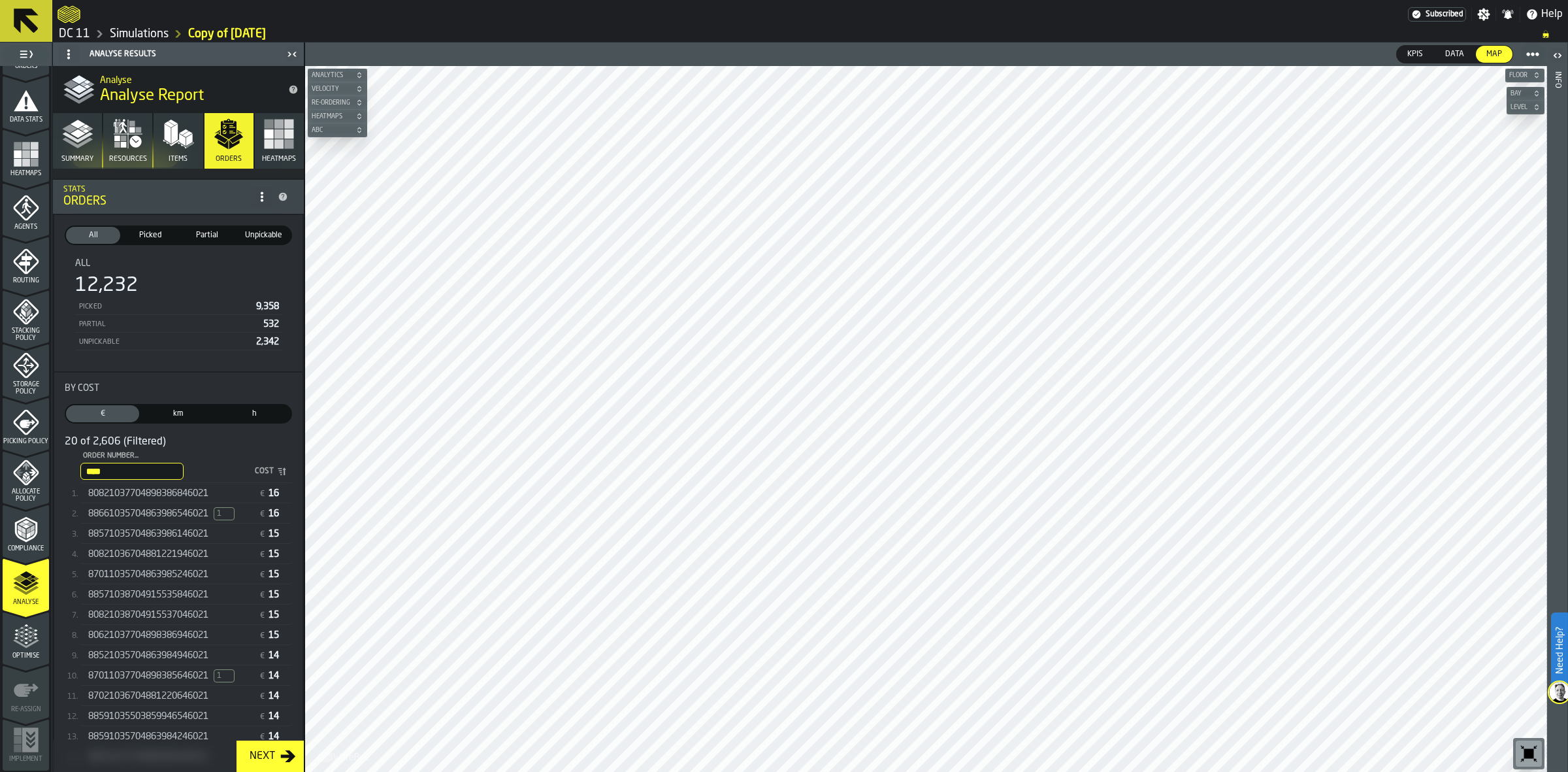
click at [181, 491] on span "80821037704898386846021" at bounding box center [148, 494] width 120 height 11
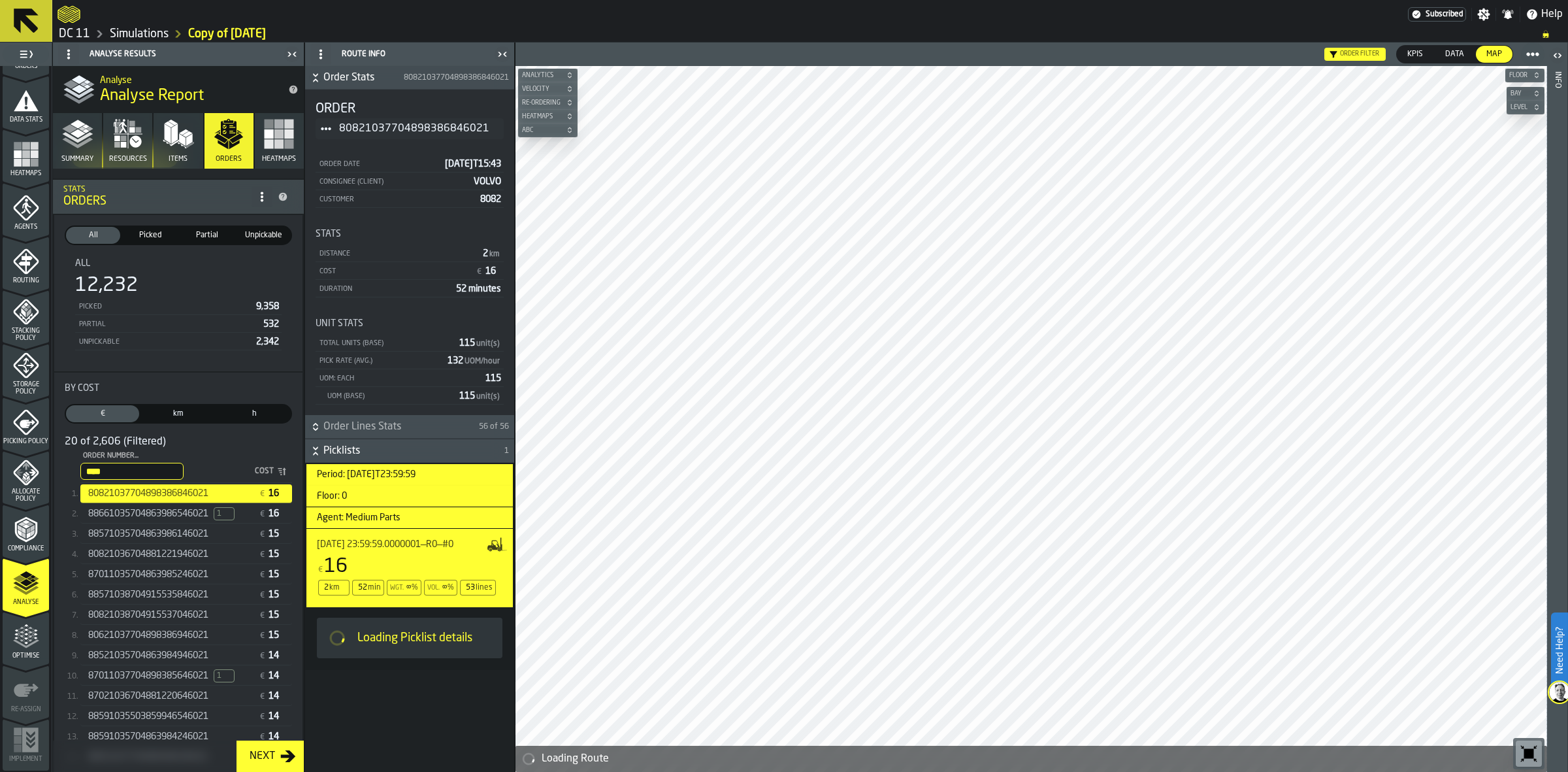
click at [1023, 661] on icon "button-toolbar-undefined" at bounding box center [1529, 754] width 10 height 10
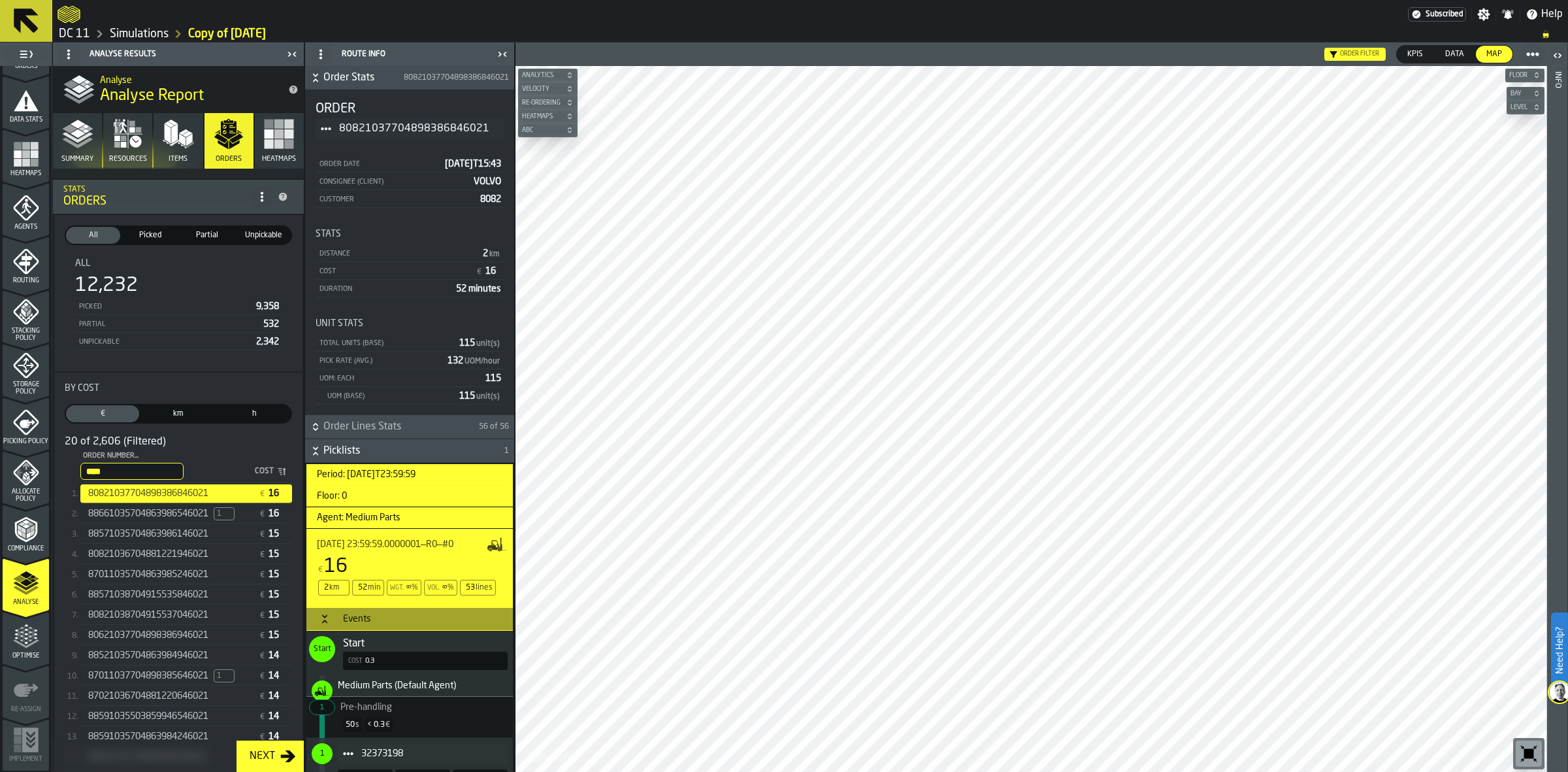
click at [182, 470] on input "****" at bounding box center [132, 470] width 103 height 17
click at [183, 470] on input "****" at bounding box center [132, 470] width 103 height 17
click at [219, 439] on div "20 of 2,606 (Filtered)" at bounding box center [178, 442] width 227 height 16
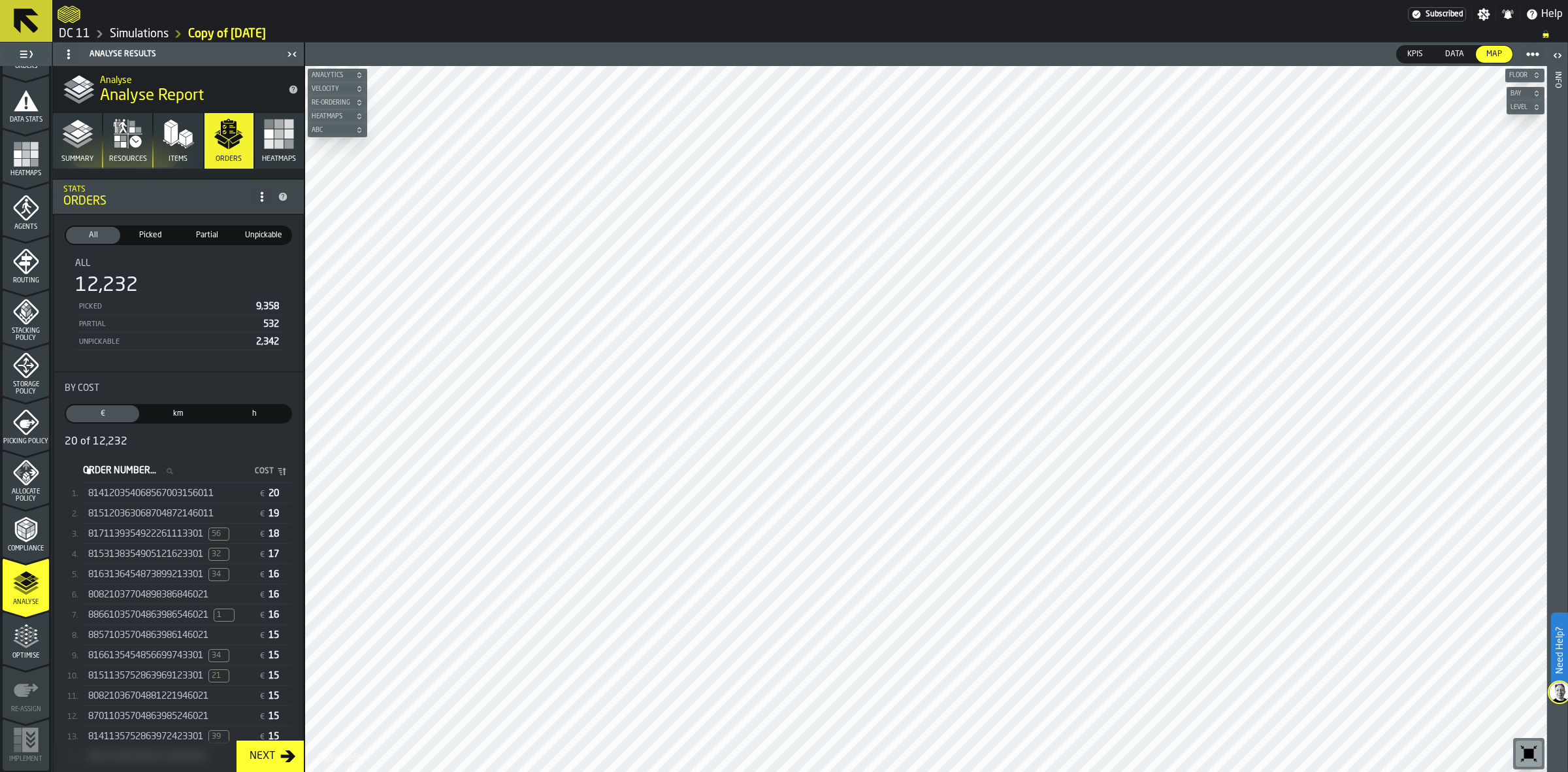
click at [210, 490] on span "814120354068567003156011" at bounding box center [151, 494] width 125 height 11
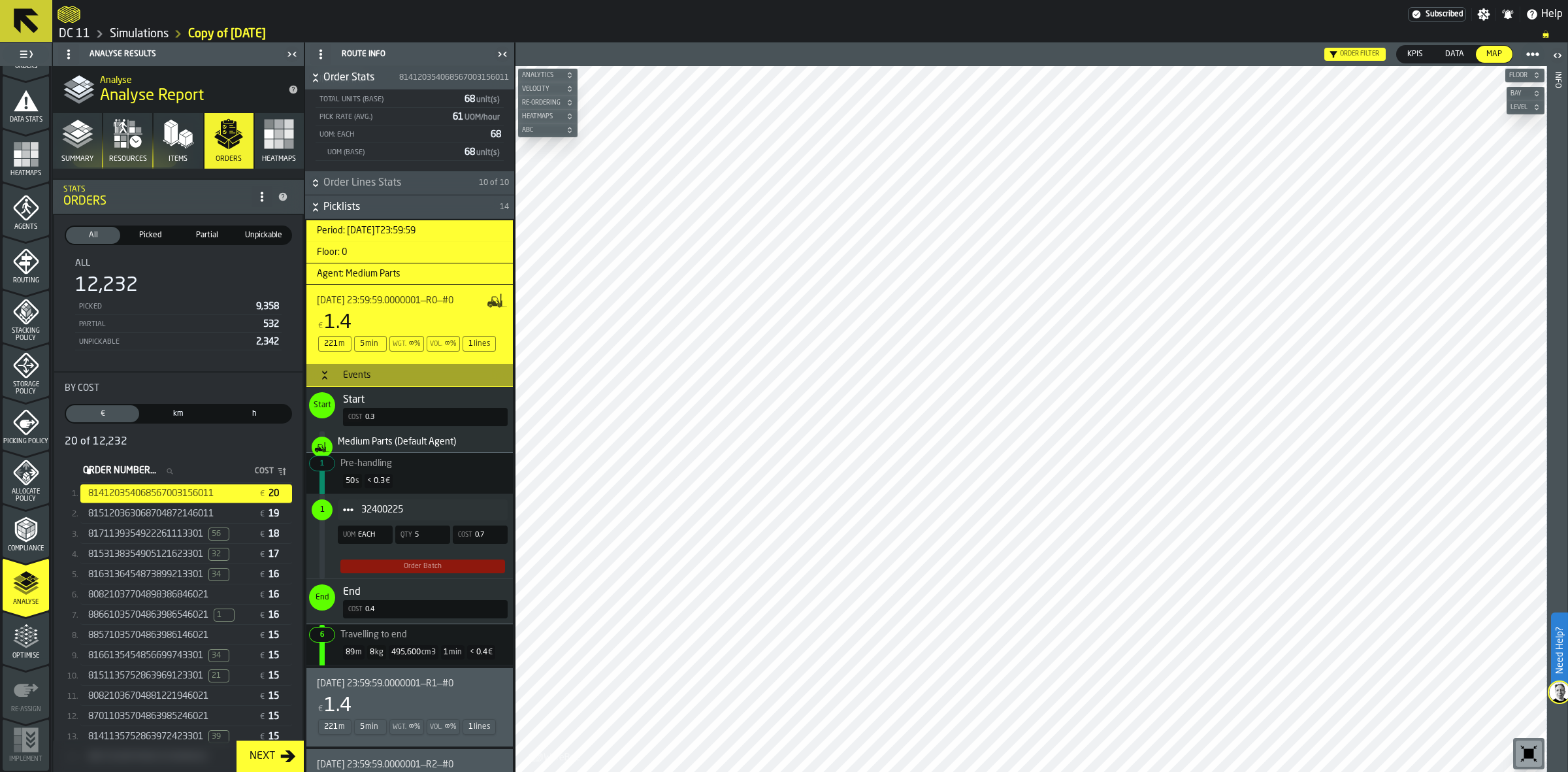
scroll to position [278, 0]
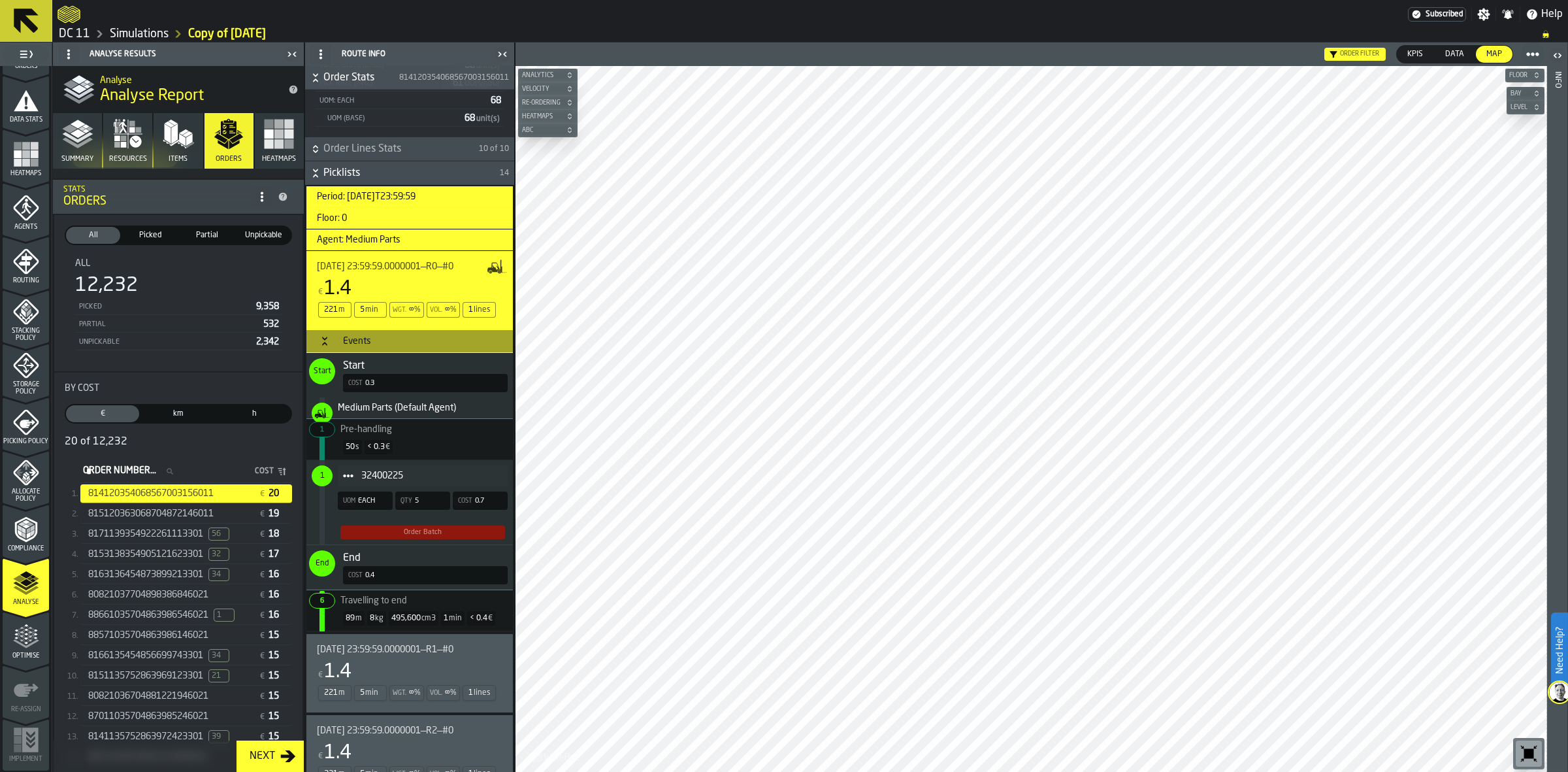
click at [125, 128] on icon "button" at bounding box center [128, 134] width 32 height 32
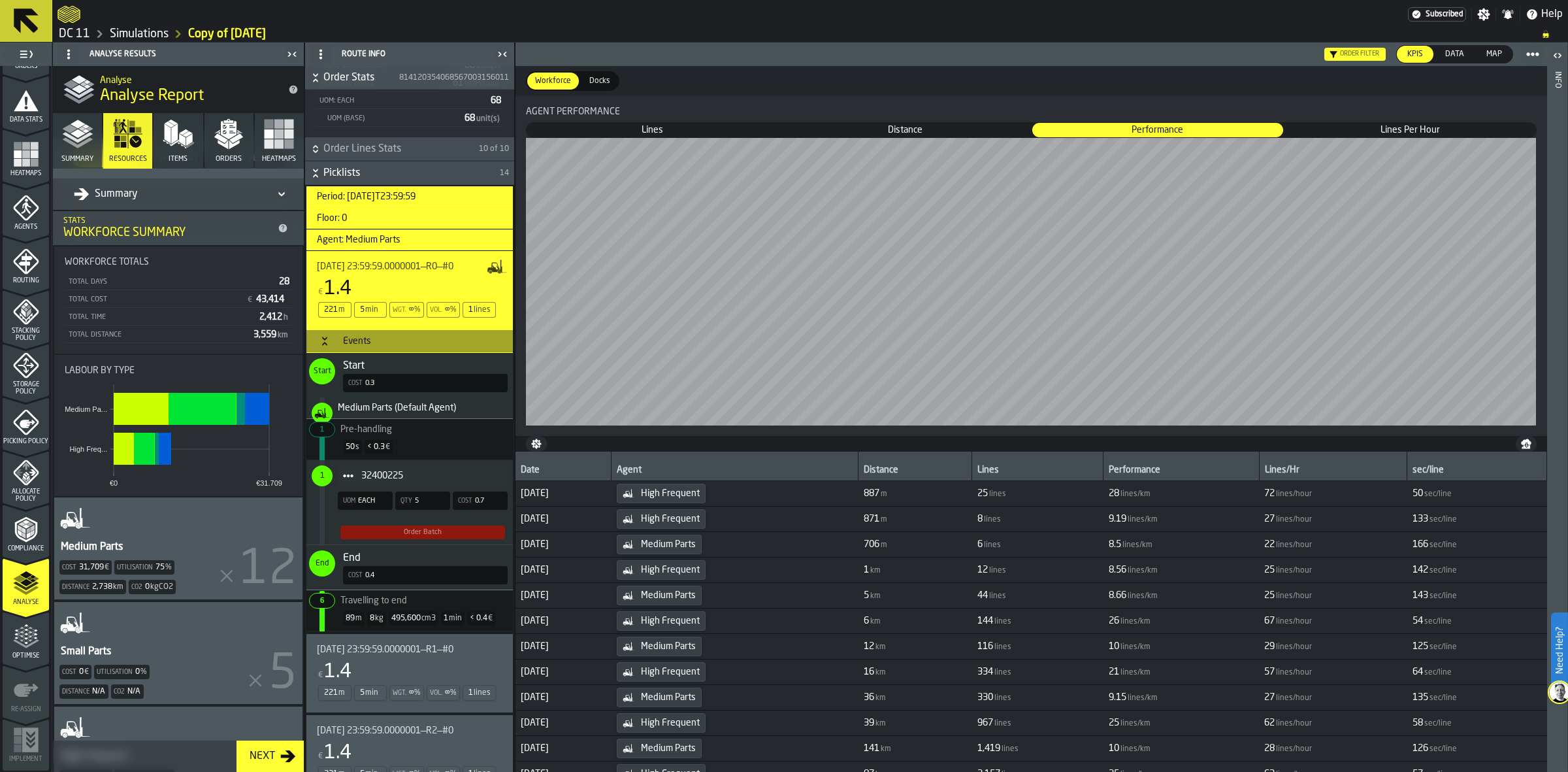
click at [188, 560] on div "Medium Parts Cost 31,709 € Utilisation 75 % Distance 2,738 km Co2 0 kgCO2" at bounding box center [178, 548] width 248 height 102
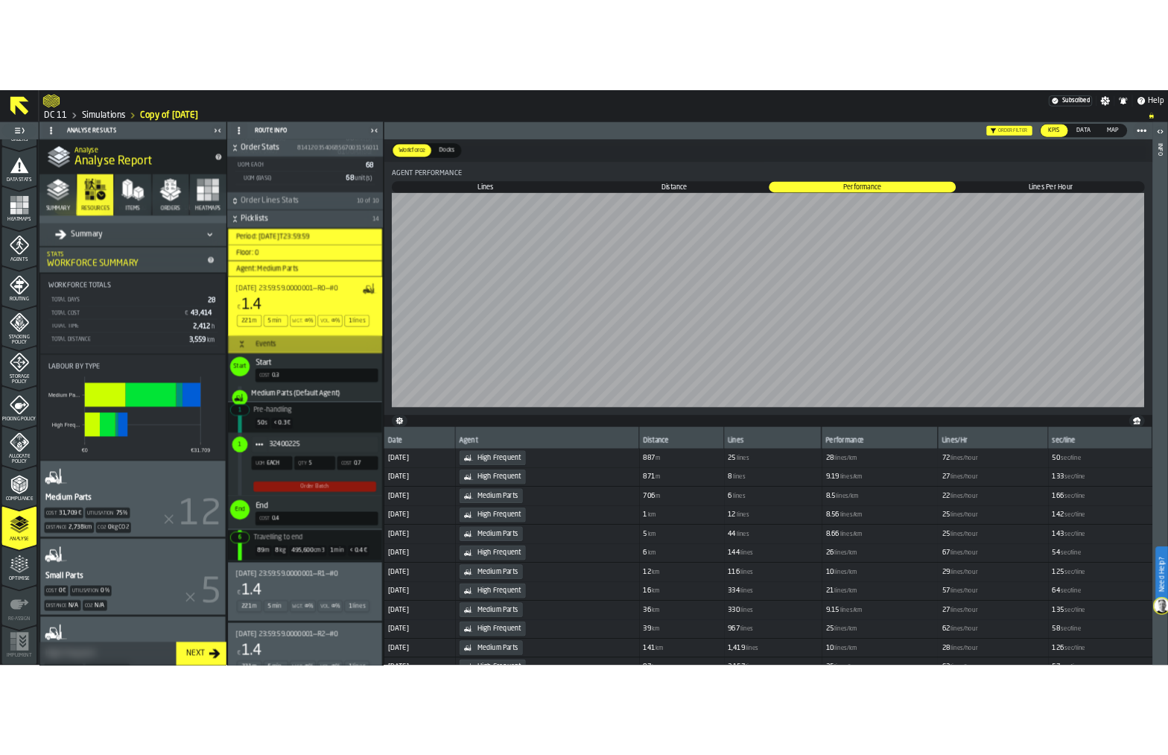
scroll to position [0, 0]
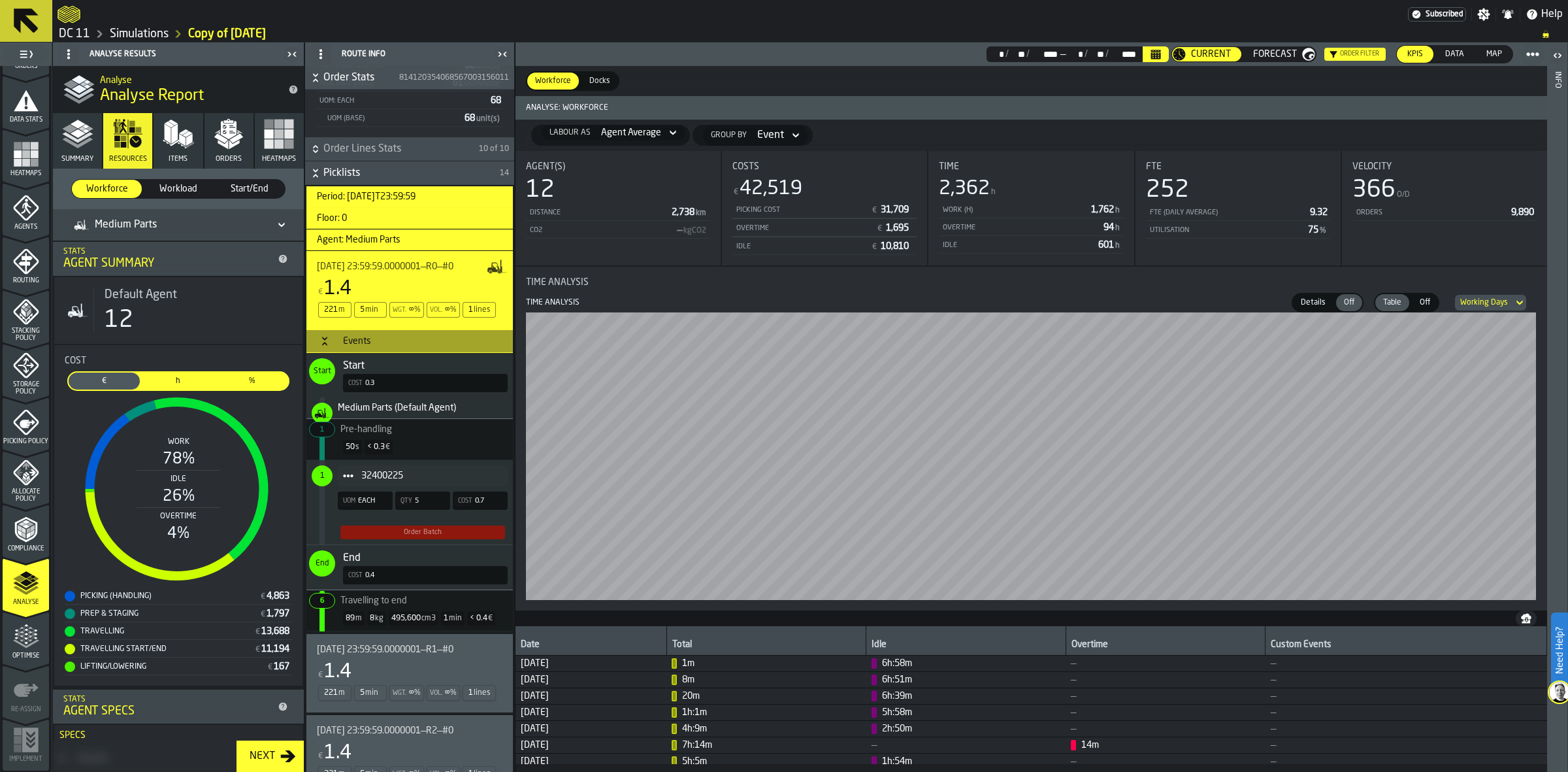
click at [23, 473] on polygon "menu Allocate Policy" at bounding box center [25, 475] width 4 height 4
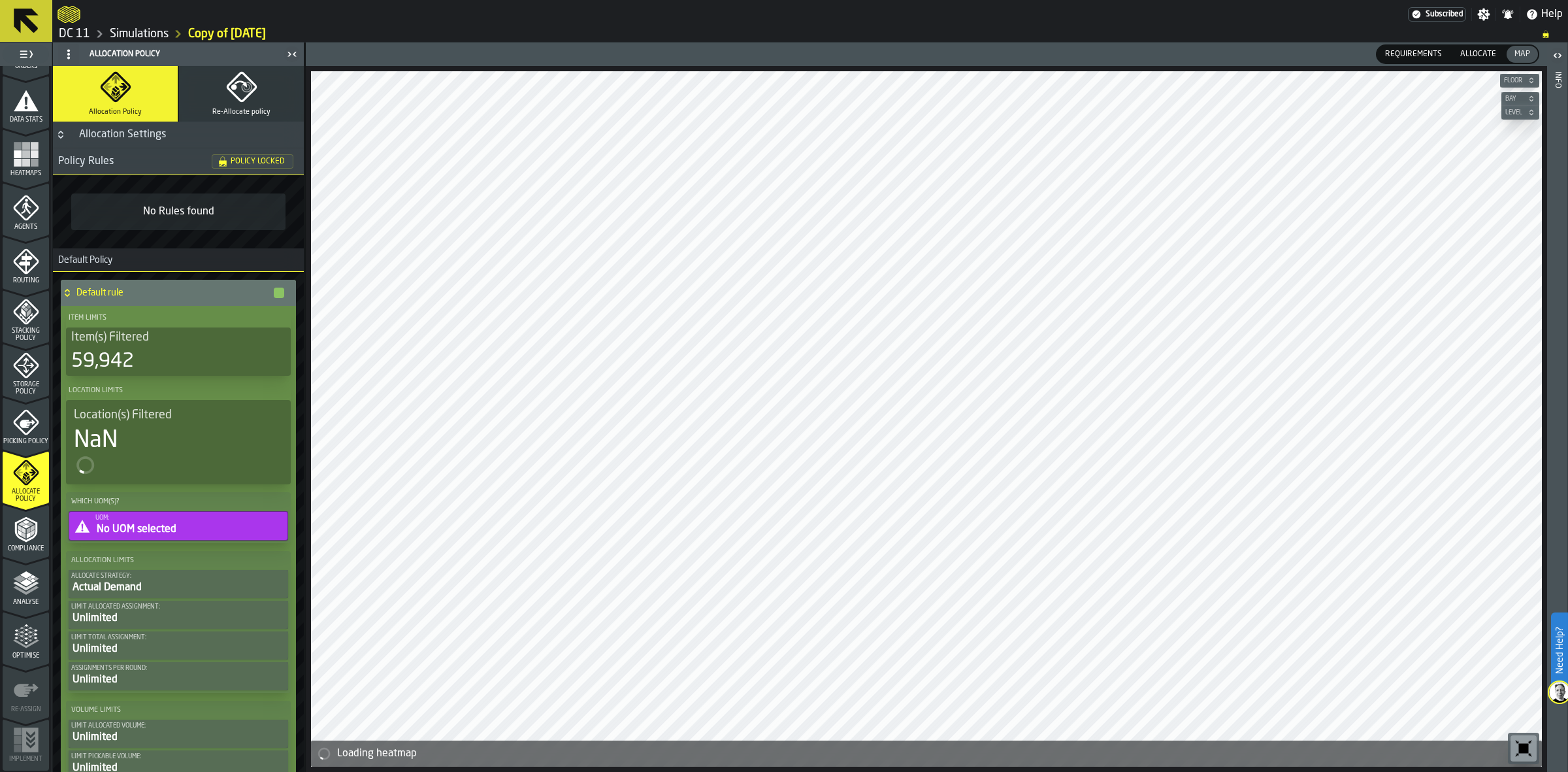
click at [34, 587] on polyline "menu Analyse" at bounding box center [25, 590] width 25 height 9
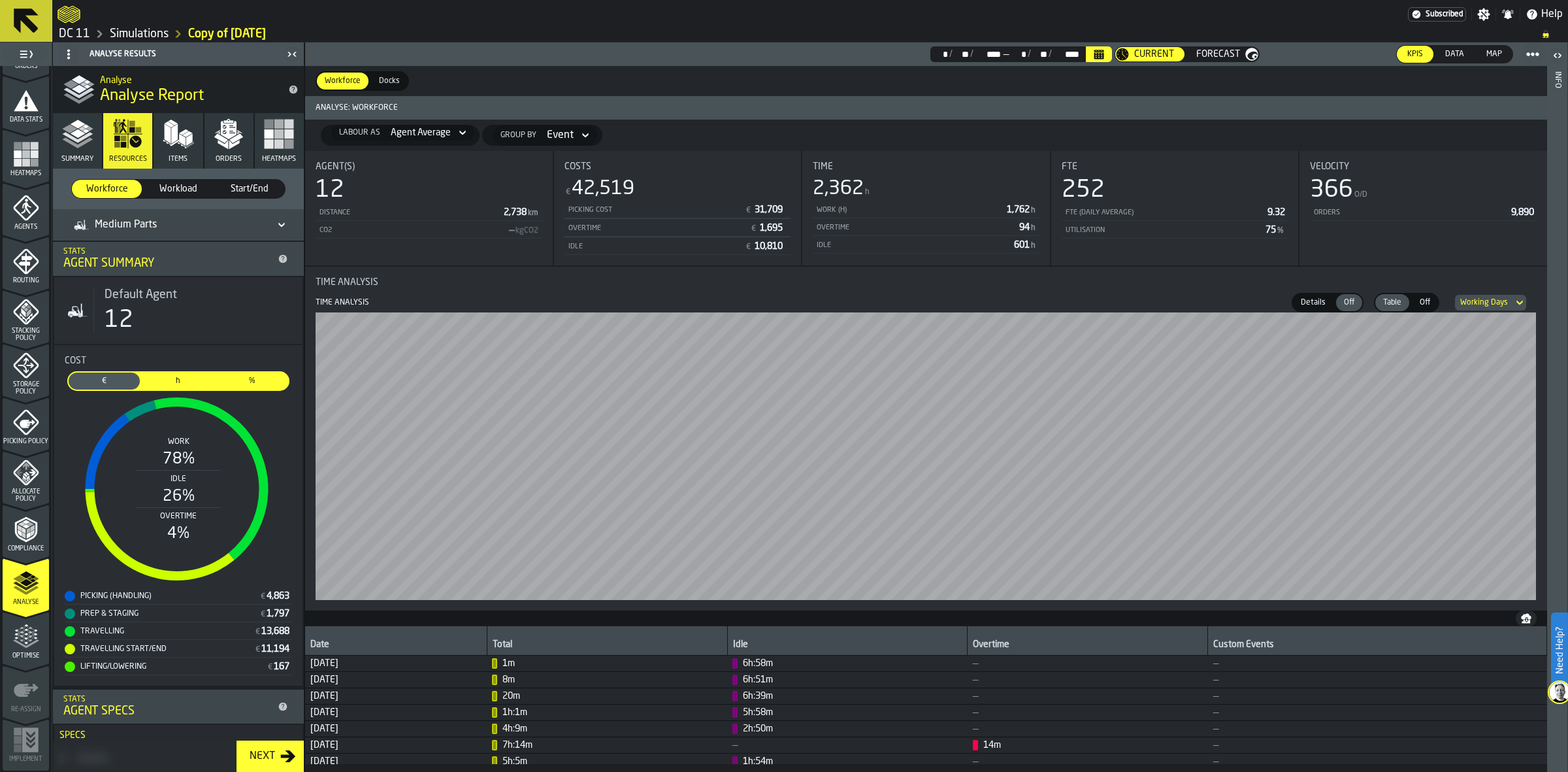
click at [189, 193] on span "Workload" at bounding box center [178, 189] width 60 height 13
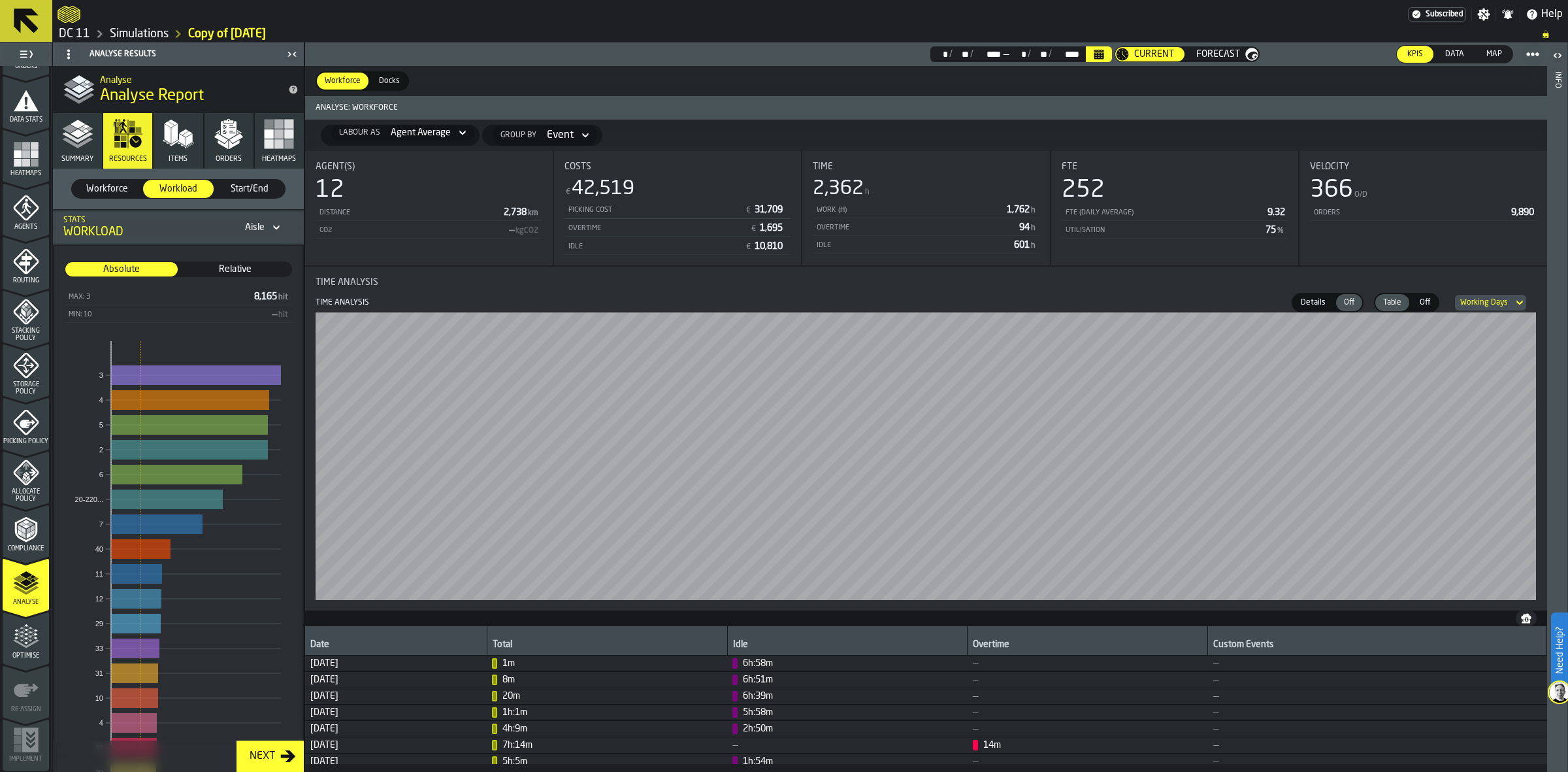
click at [103, 193] on span "Workforce" at bounding box center [107, 189] width 60 height 13
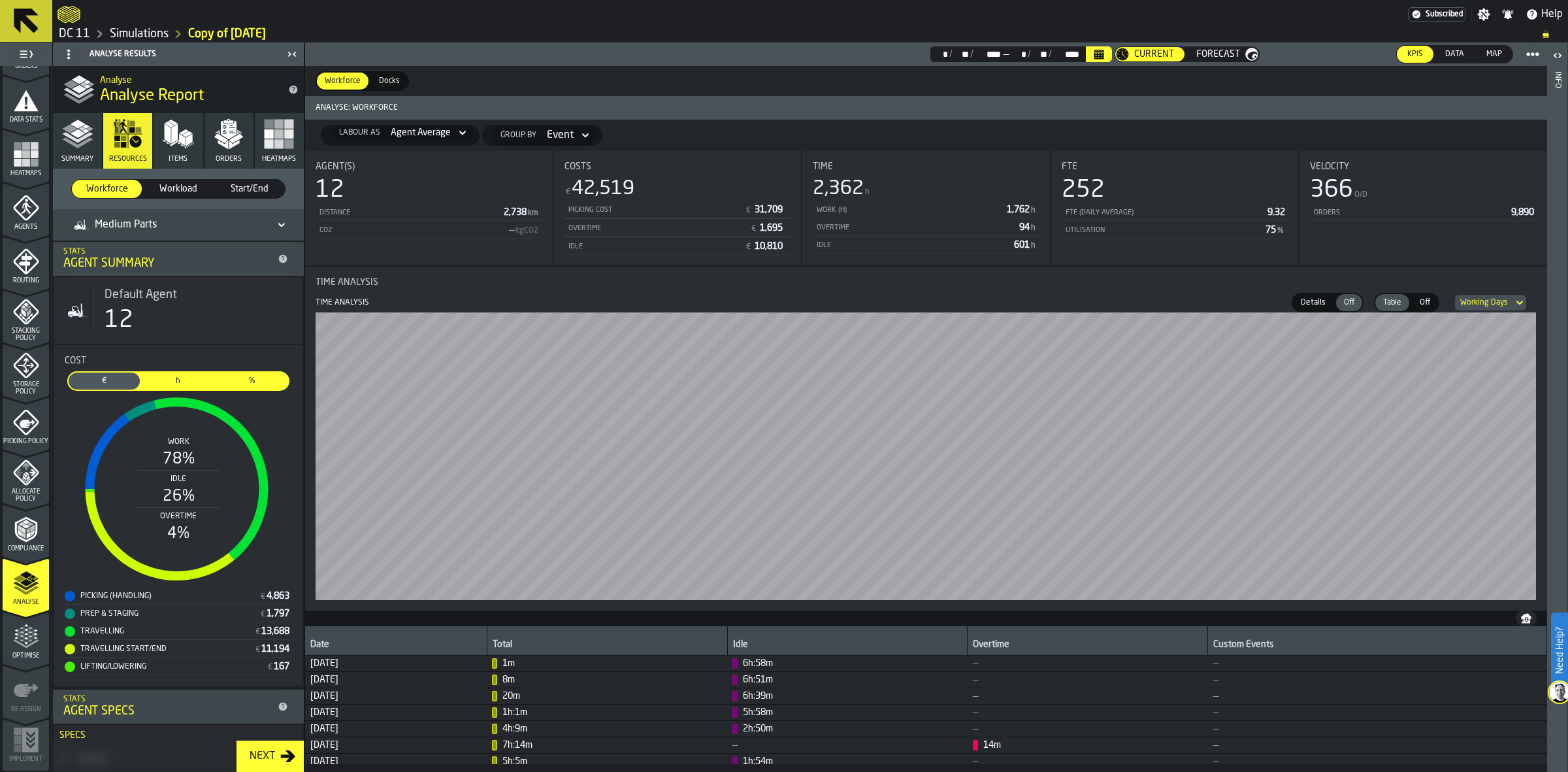
click at [172, 211] on header "Medium Parts" at bounding box center [178, 225] width 251 height 32
click at [261, 206] on div "Workforce Workforce Workload Workload Start/End Start/End" at bounding box center [178, 189] width 251 height 40
click at [275, 217] on icon at bounding box center [282, 225] width 13 height 16
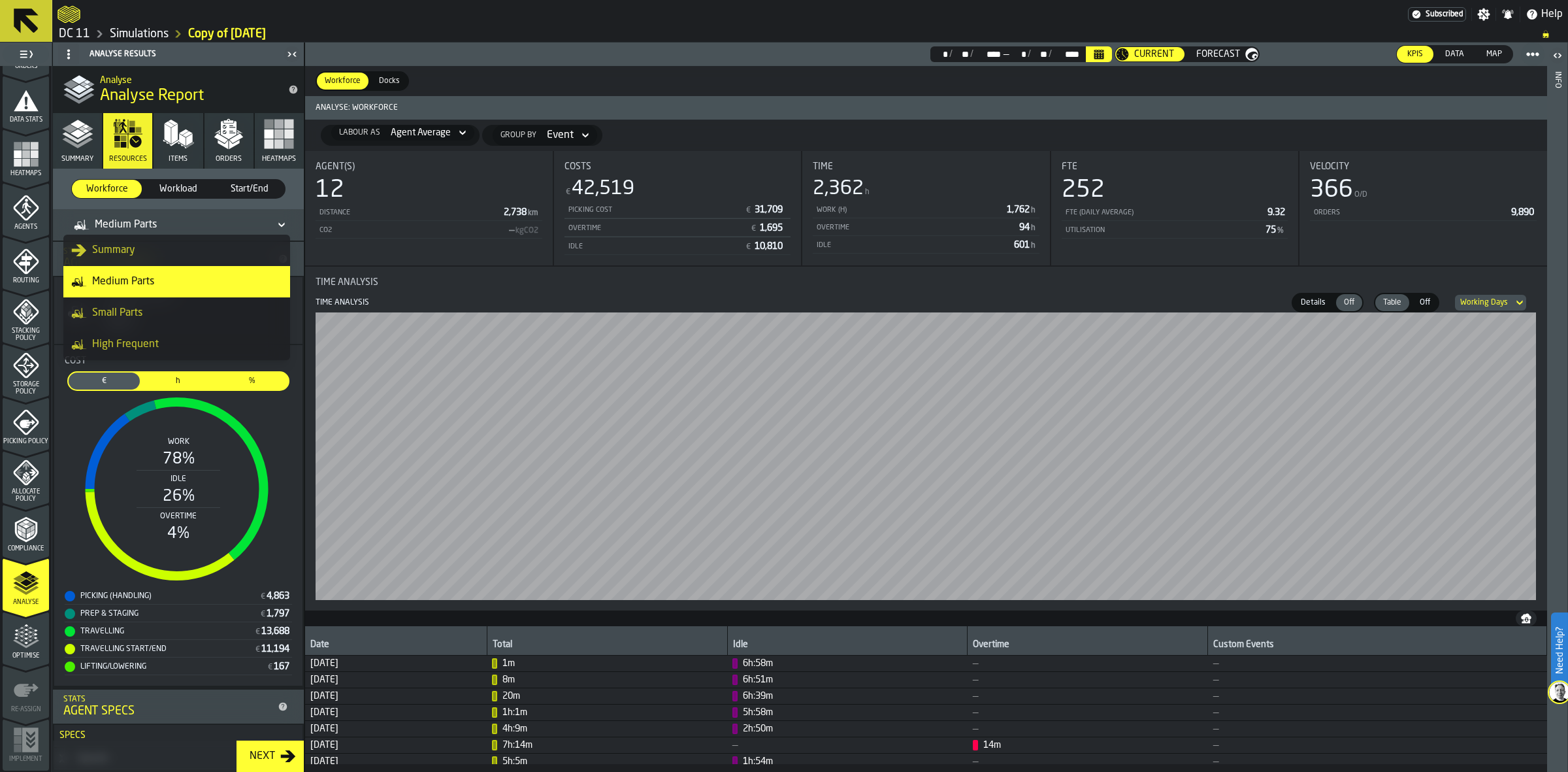
click at [225, 219] on div "Medium Parts" at bounding box center [172, 225] width 196 height 16
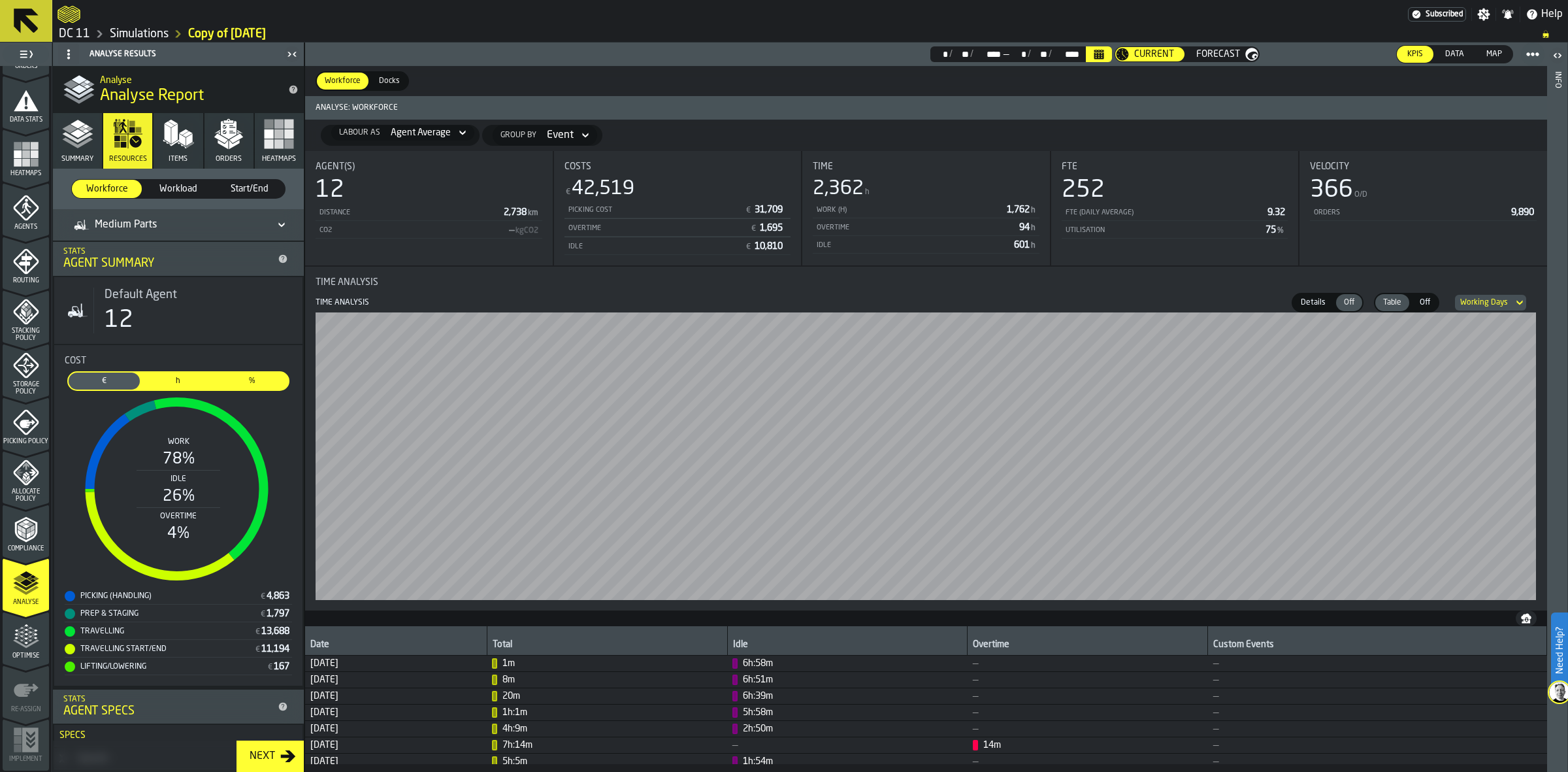
click at [170, 227] on div "Medium Parts" at bounding box center [172, 225] width 196 height 16
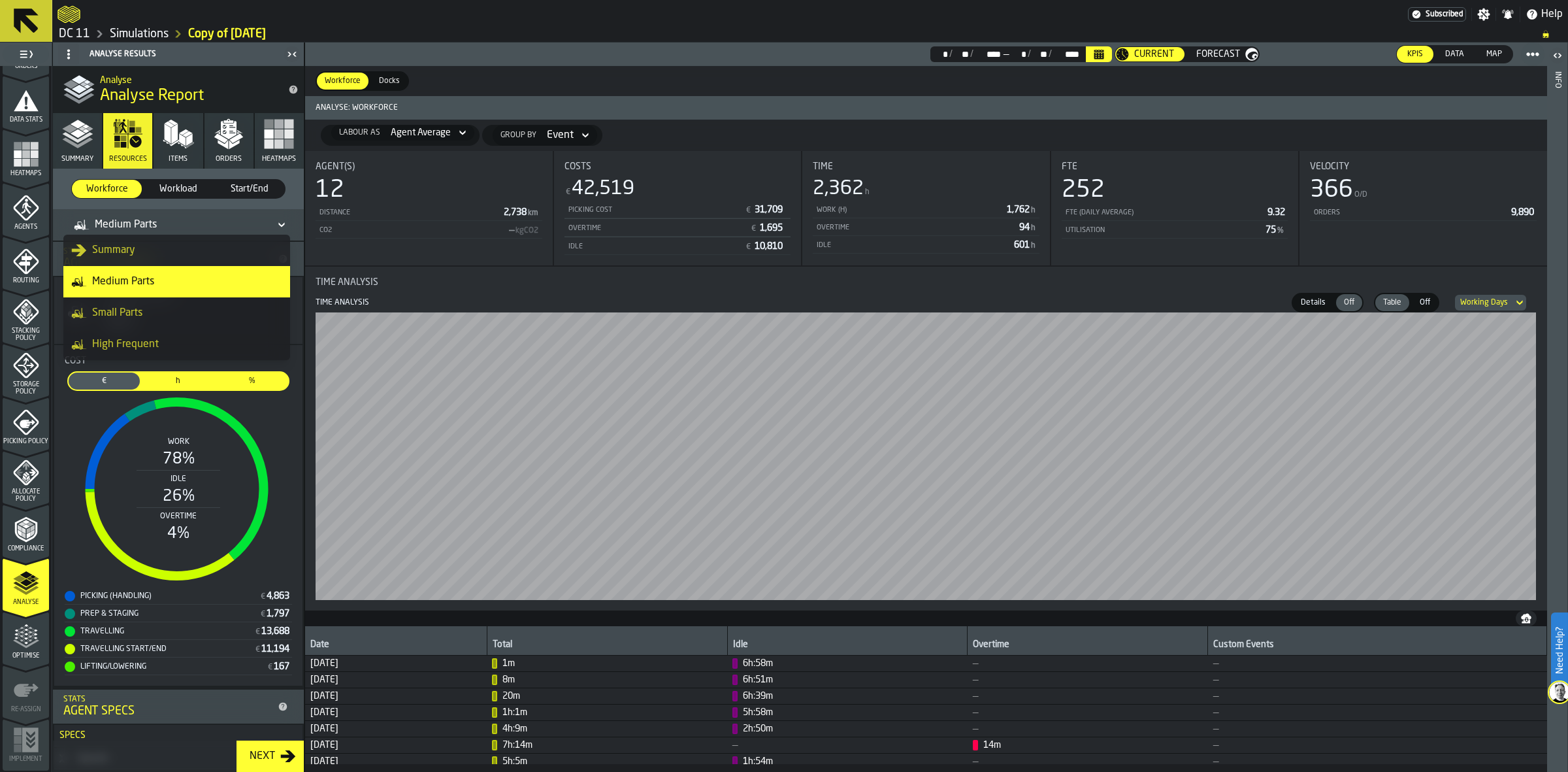
click at [185, 347] on div "High Frequent" at bounding box center [176, 345] width 211 height 16
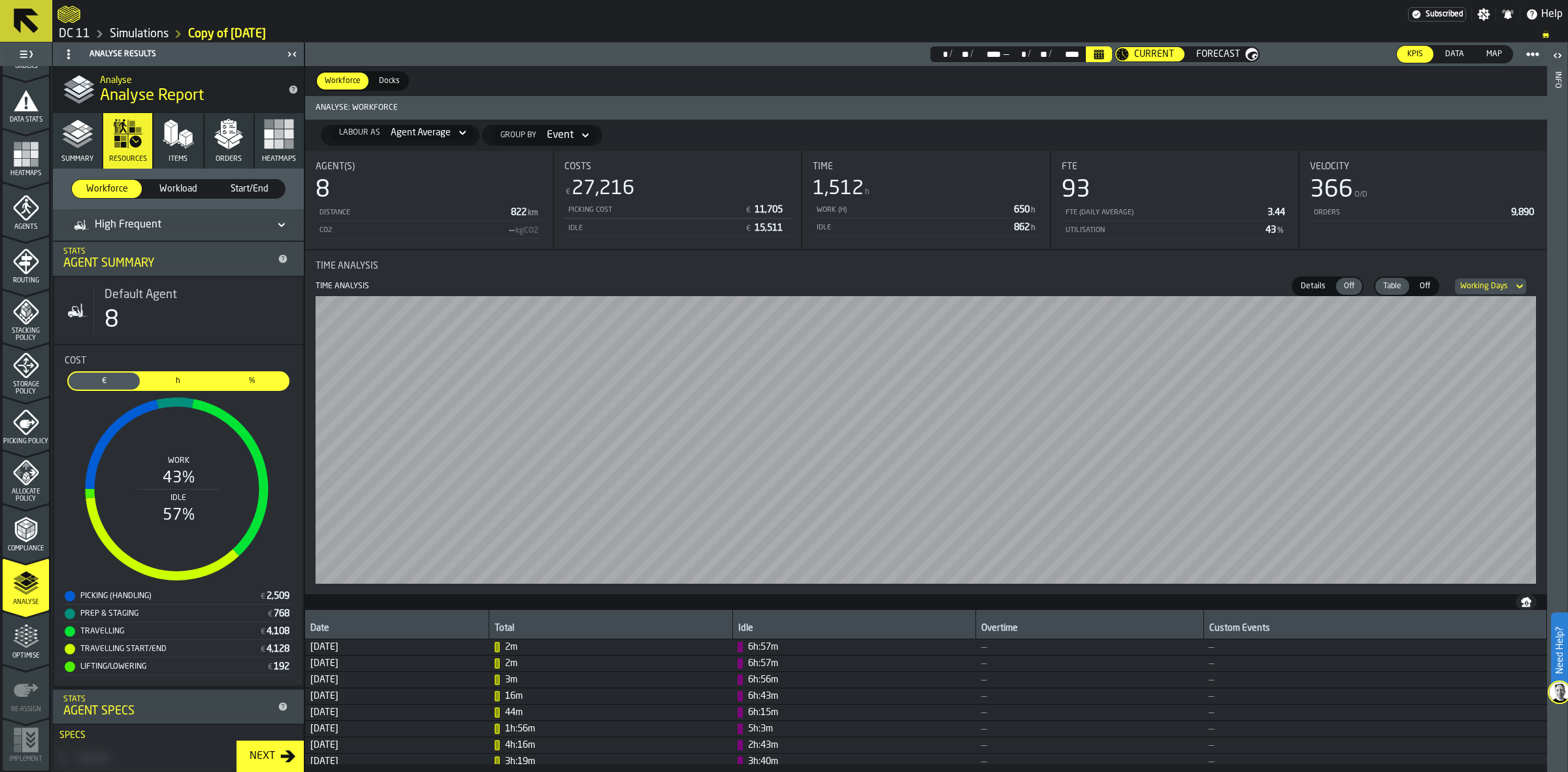
click at [191, 183] on span "Workload" at bounding box center [178, 189] width 60 height 13
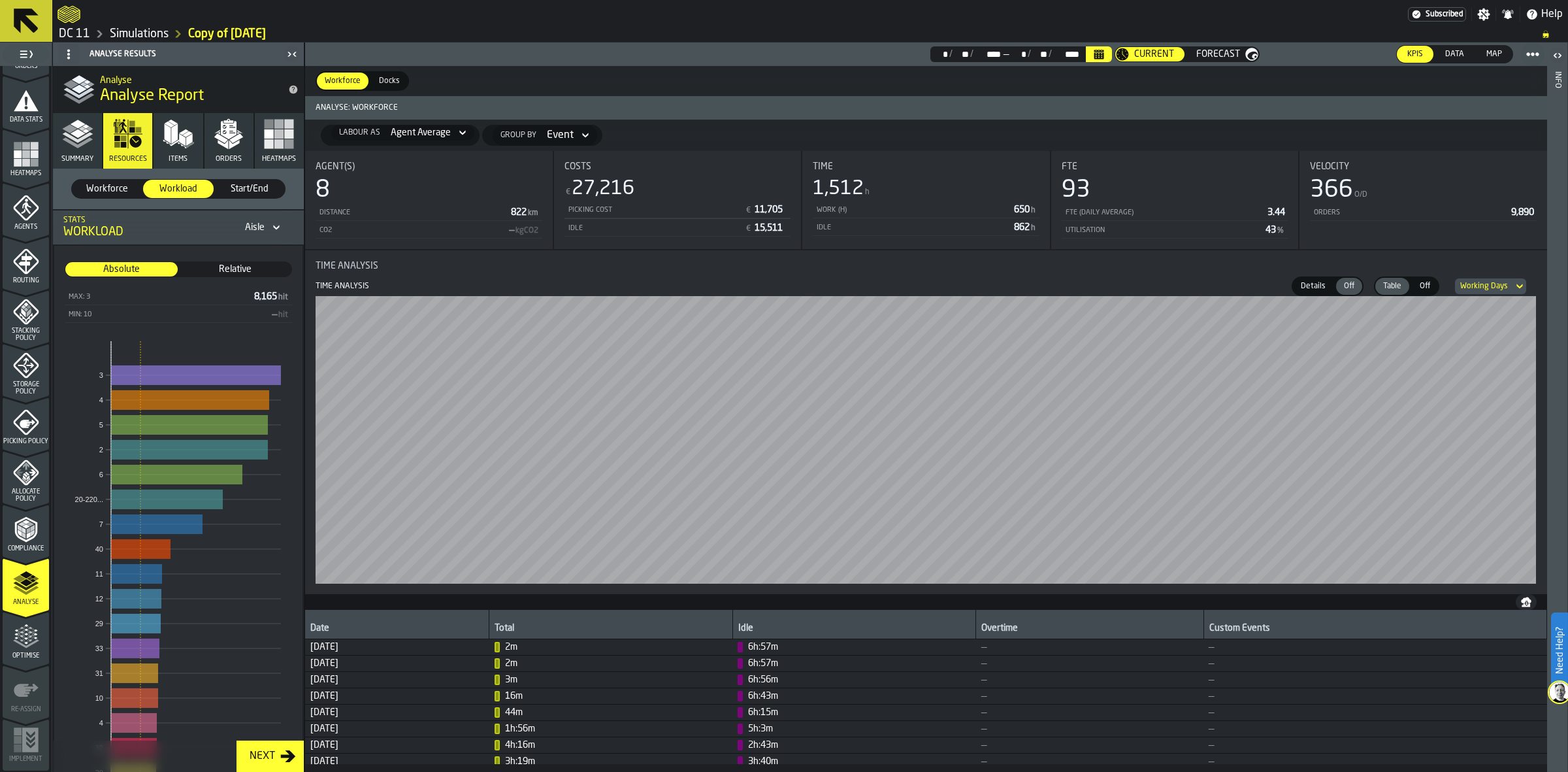
click at [239, 138] on polygon "button" at bounding box center [237, 138] width 14 height 10
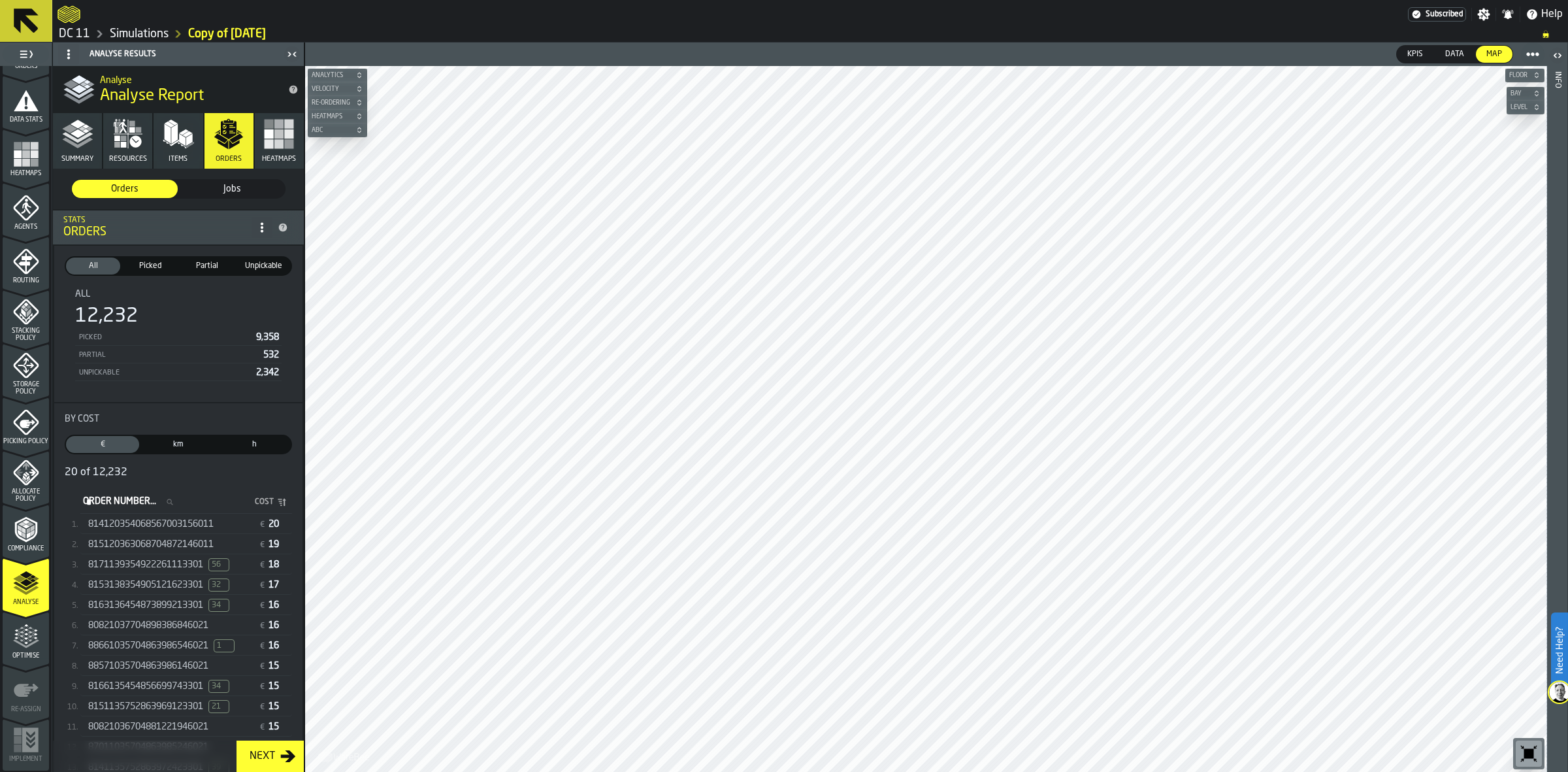
click at [1023, 77] on icon "button-" at bounding box center [1536, 75] width 8 height 8
click at [1023, 89] on div "0" at bounding box center [1518, 92] width 11 height 11
click at [1023, 142] on div "Mezz" at bounding box center [1500, 147] width 68 height 16
click at [168, 161] on span "Items" at bounding box center [178, 160] width 19 height 9
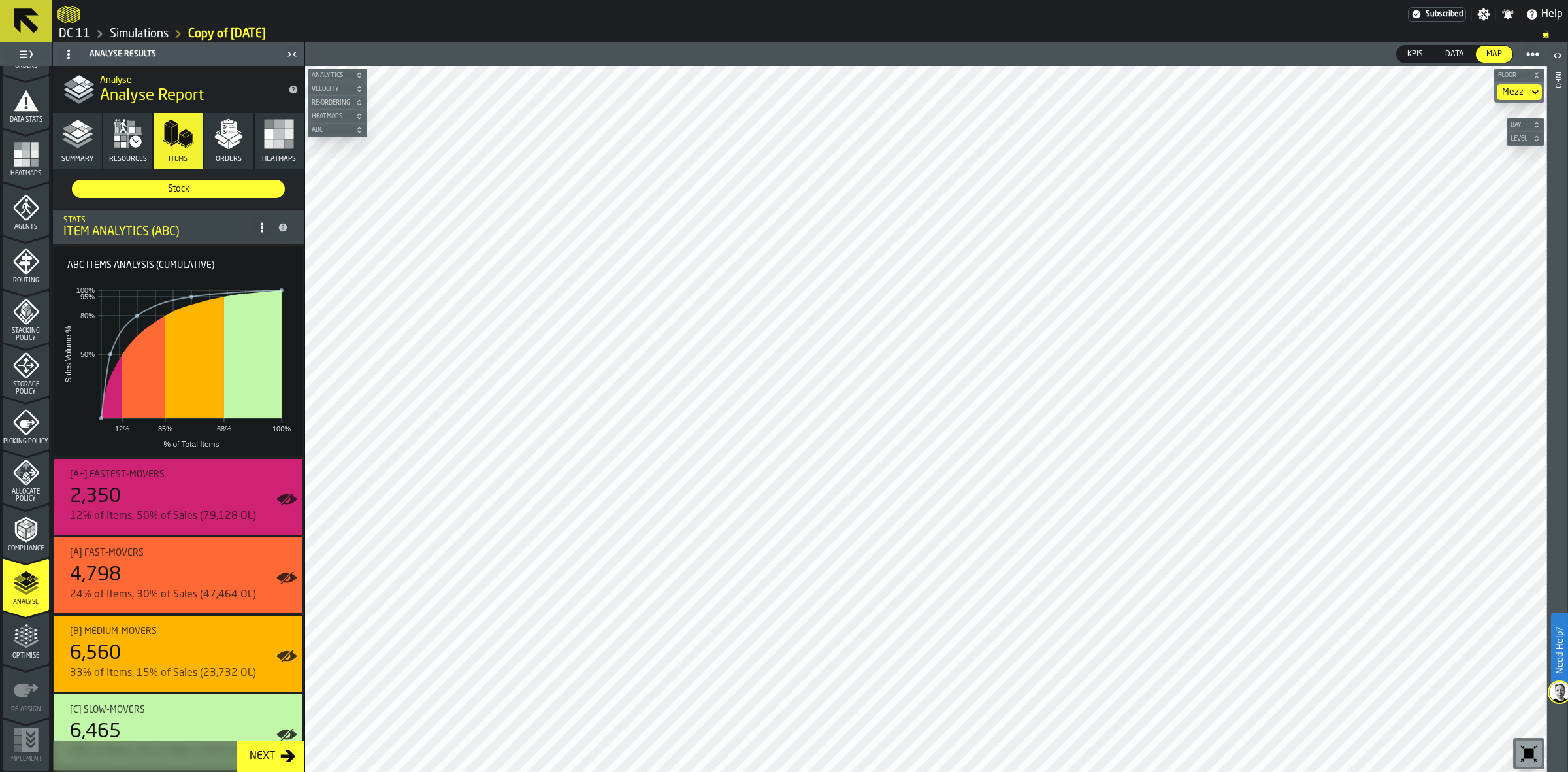
drag, startPoint x: 1522, startPoint y: 139, endPoint x: 1530, endPoint y: 142, distance: 8.5
click at [1023, 142] on h6 "Level" at bounding box center [1526, 138] width 35 height 8
click at [1023, 268] on div "4" at bounding box center [1525, 274] width 32 height 32
click at [1023, 89] on div "Mezz" at bounding box center [1513, 92] width 22 height 11
click at [1023, 89] on div "Mezz" at bounding box center [1513, 92] width 22 height 11
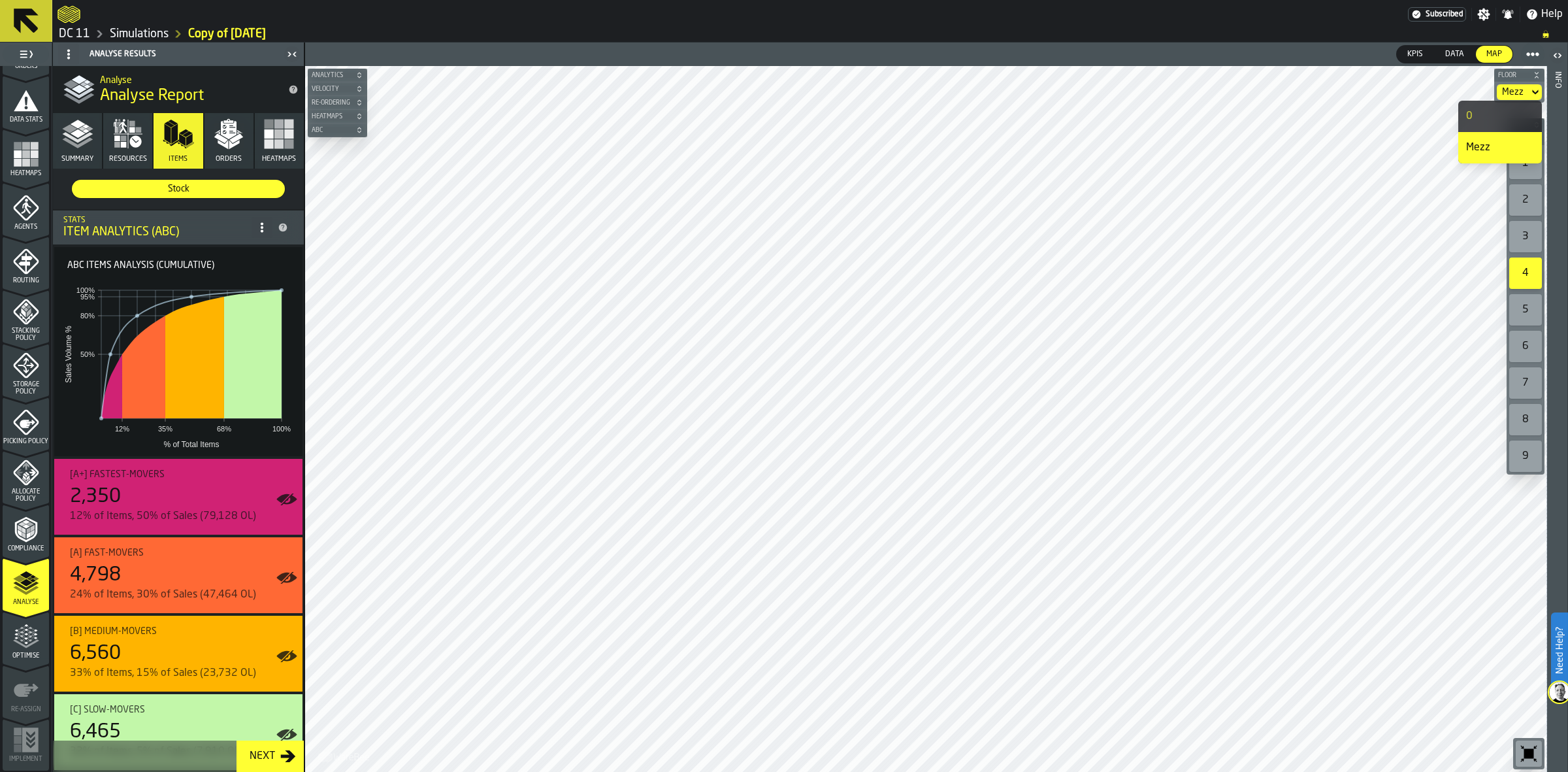
click at [1023, 104] on li "0" at bounding box center [1500, 117] width 83 height 32
click at [1023, 174] on div "1" at bounding box center [1525, 163] width 32 height 32
